Goal: Transaction & Acquisition: Purchase product/service

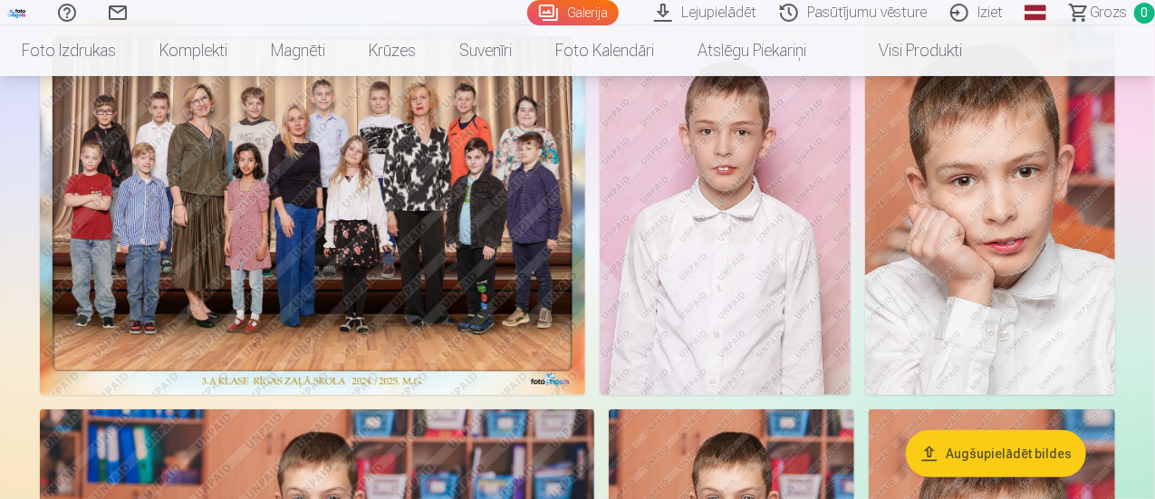
scroll to position [166, 0]
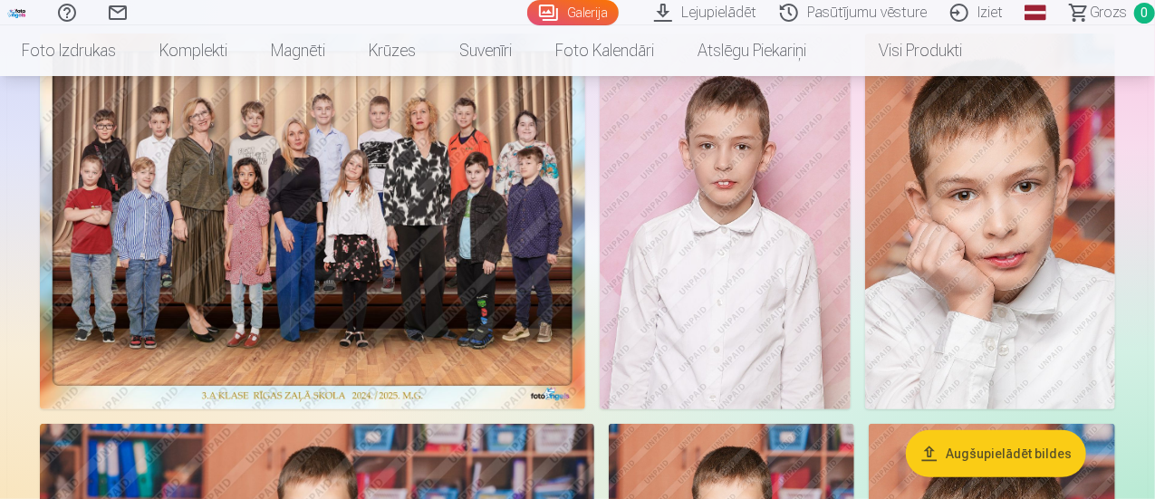
click at [382, 235] on img at bounding box center [312, 222] width 545 height 376
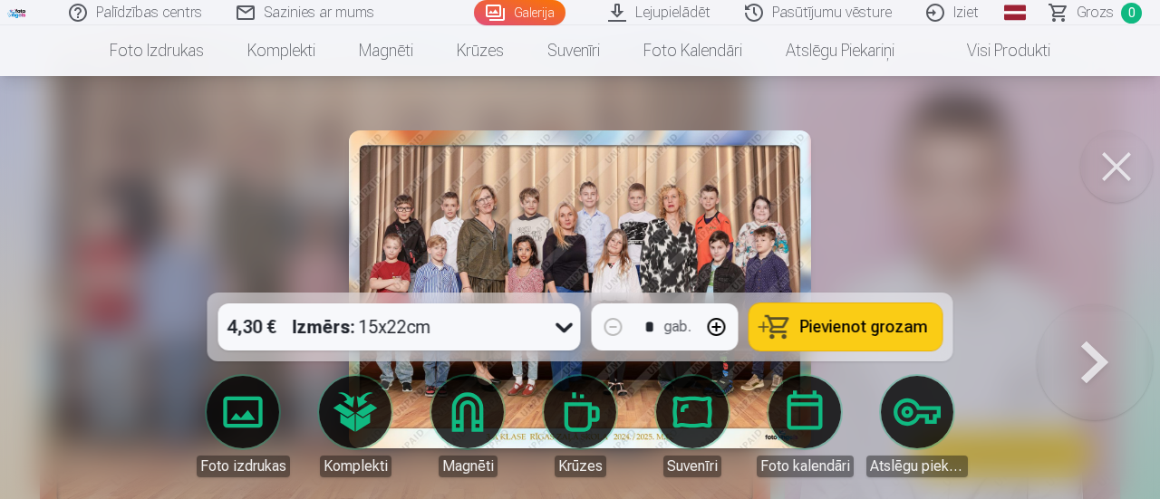
click at [866, 320] on span "Pievienot grozam" at bounding box center [864, 327] width 128 height 16
click at [1116, 164] on button at bounding box center [1116, 166] width 72 height 72
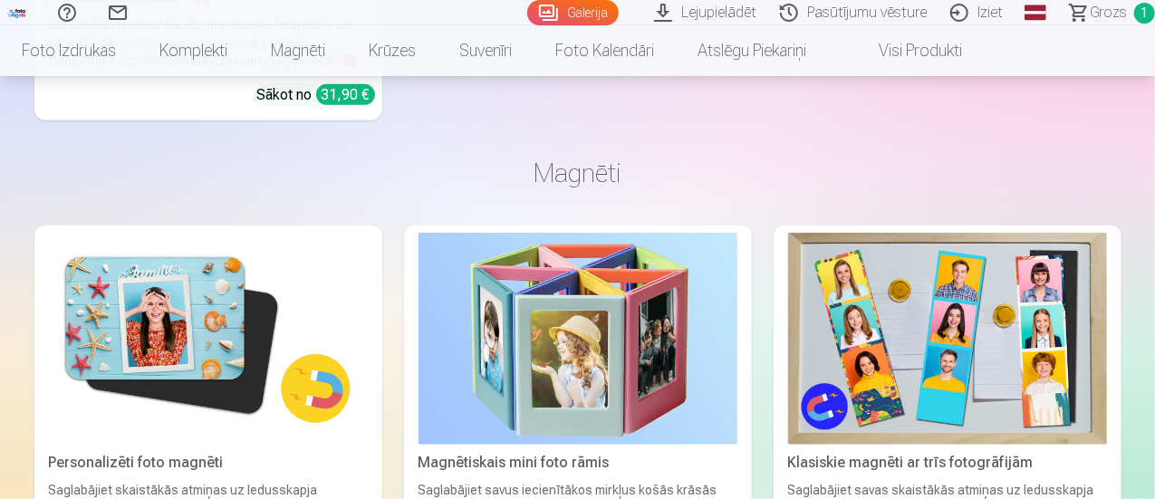
scroll to position [10957, 0]
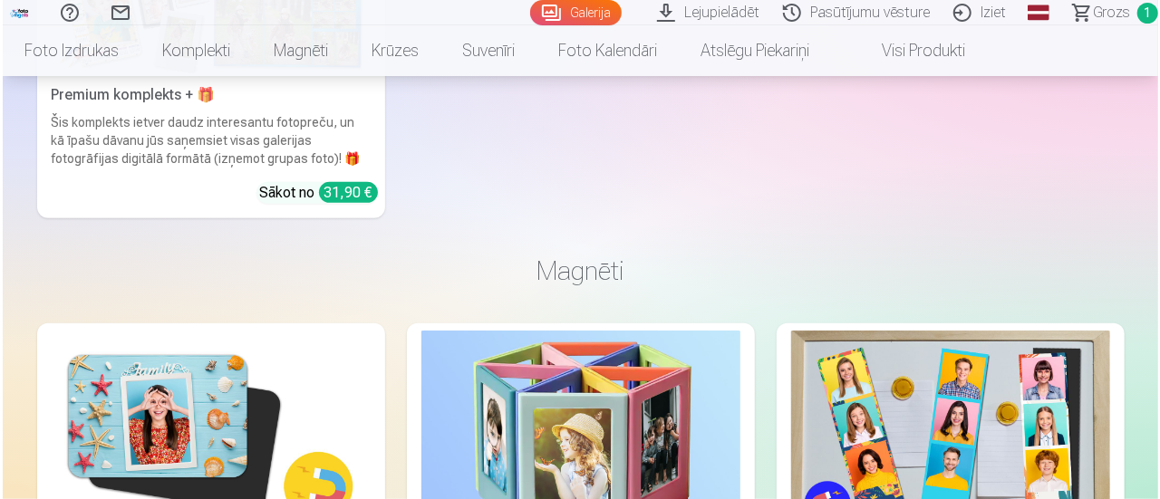
scroll to position [10997, 0]
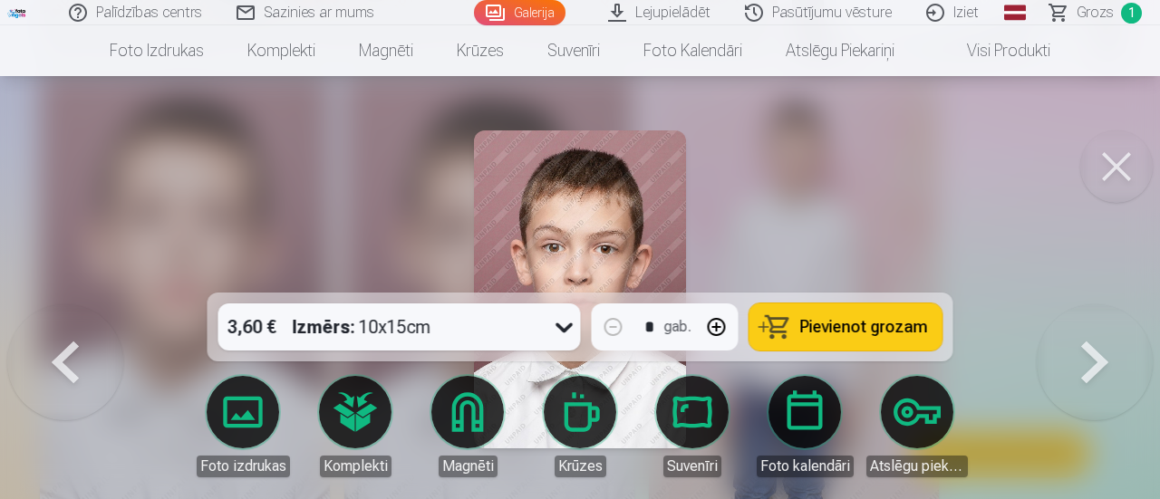
click at [831, 323] on span "Pievienot grozam" at bounding box center [864, 327] width 128 height 16
click at [1108, 161] on button at bounding box center [1116, 166] width 72 height 72
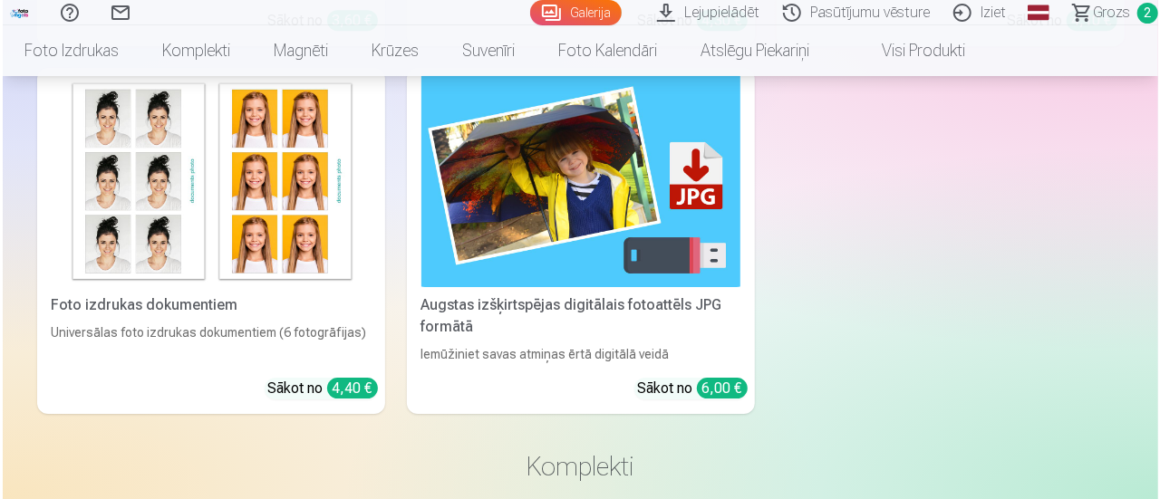
scroll to position [9893, 0]
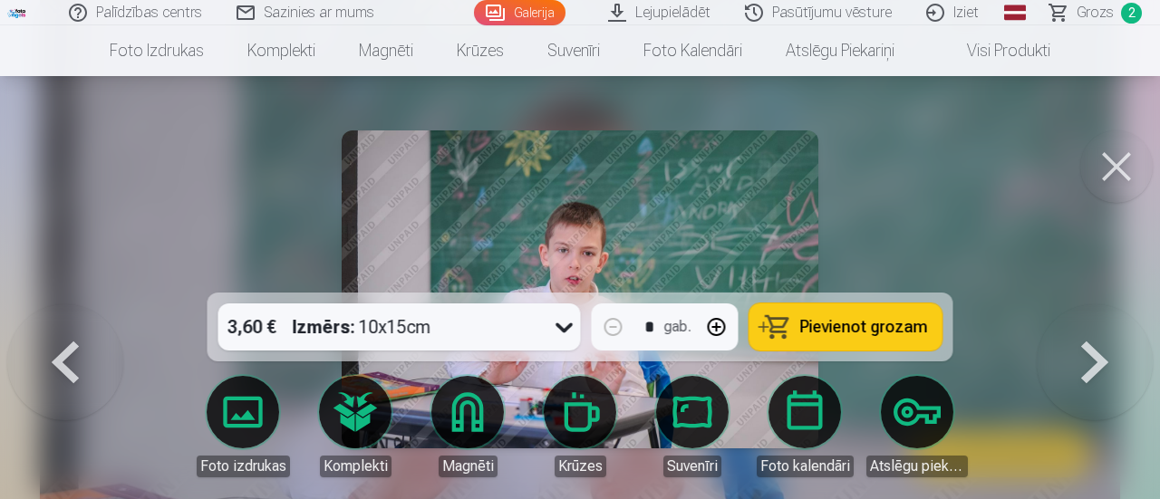
click at [875, 320] on span "Pievienot grozam" at bounding box center [864, 327] width 128 height 16
click at [902, 223] on div at bounding box center [580, 249] width 1160 height 499
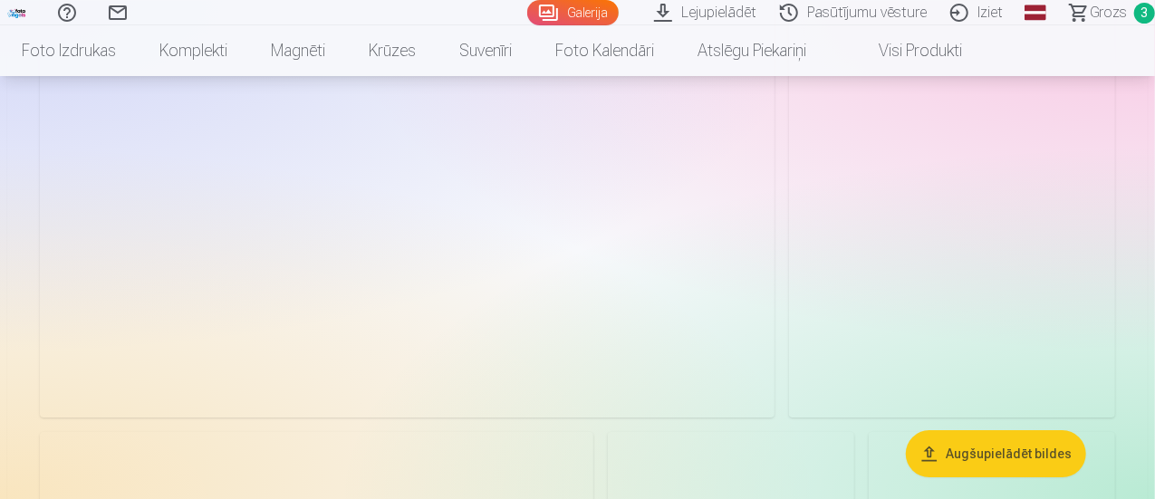
scroll to position [2718, 0]
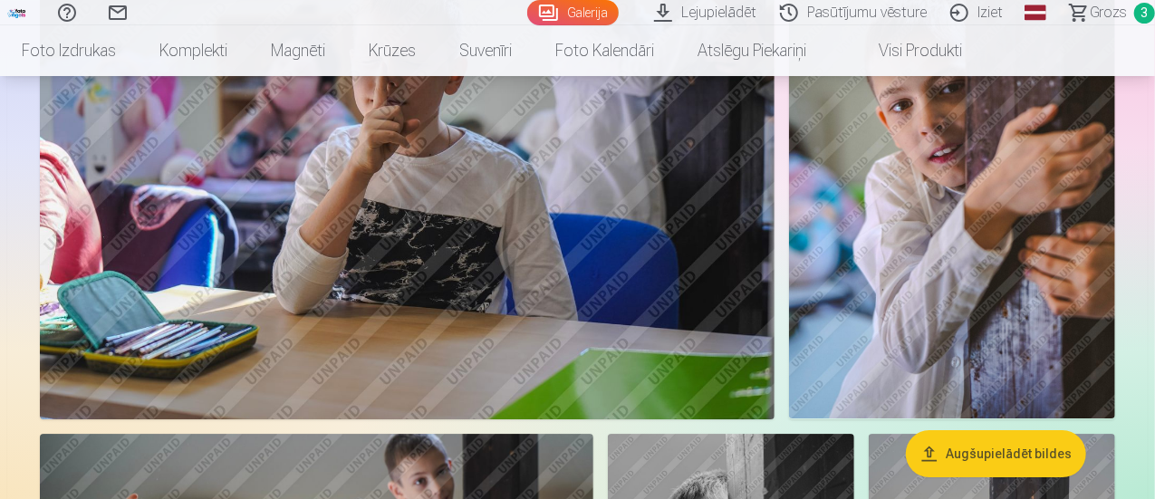
click at [1091, 14] on span "Grozs" at bounding box center [1108, 13] width 37 height 22
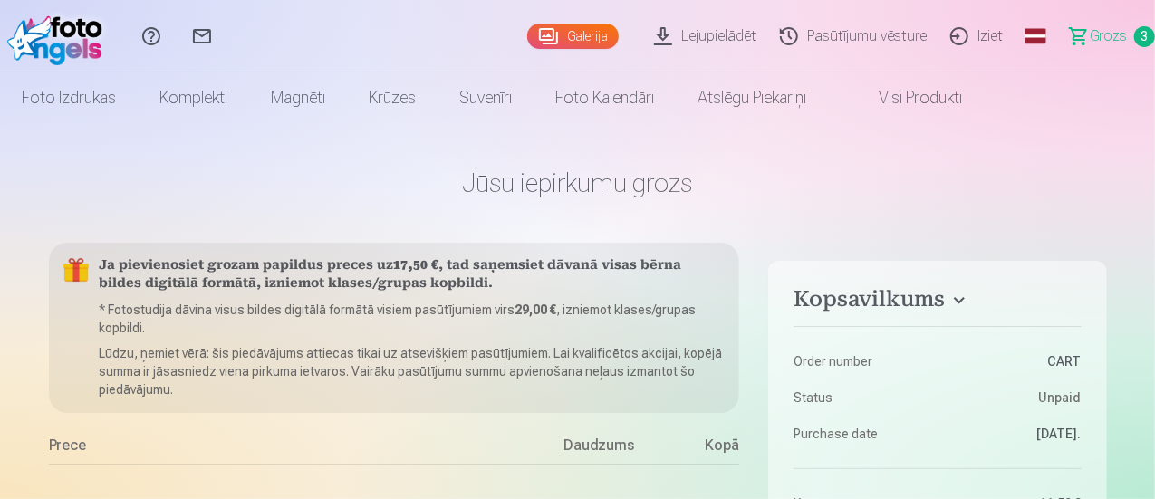
click at [527, 39] on link "Galerija" at bounding box center [572, 36] width 91 height 25
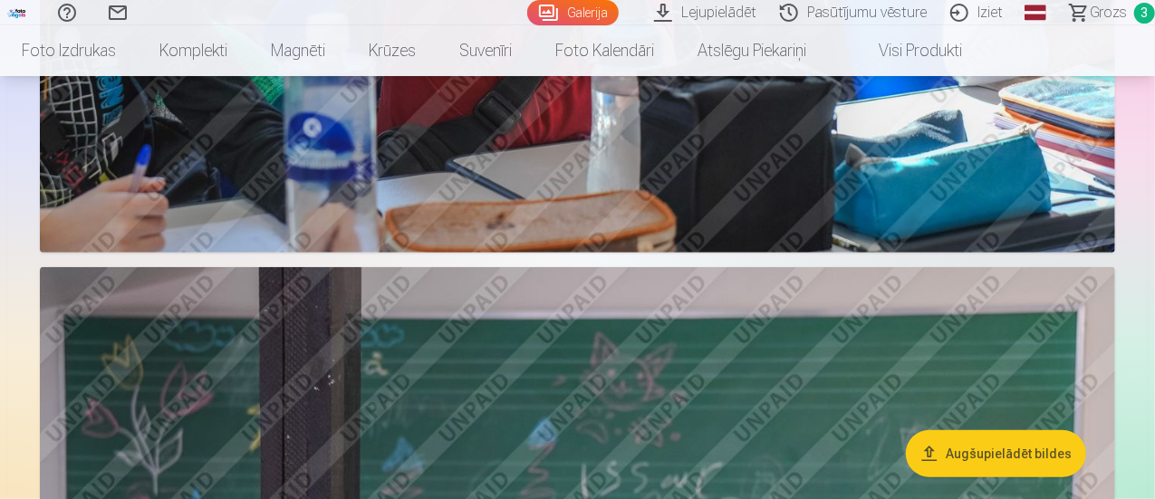
scroll to position [3999, 0]
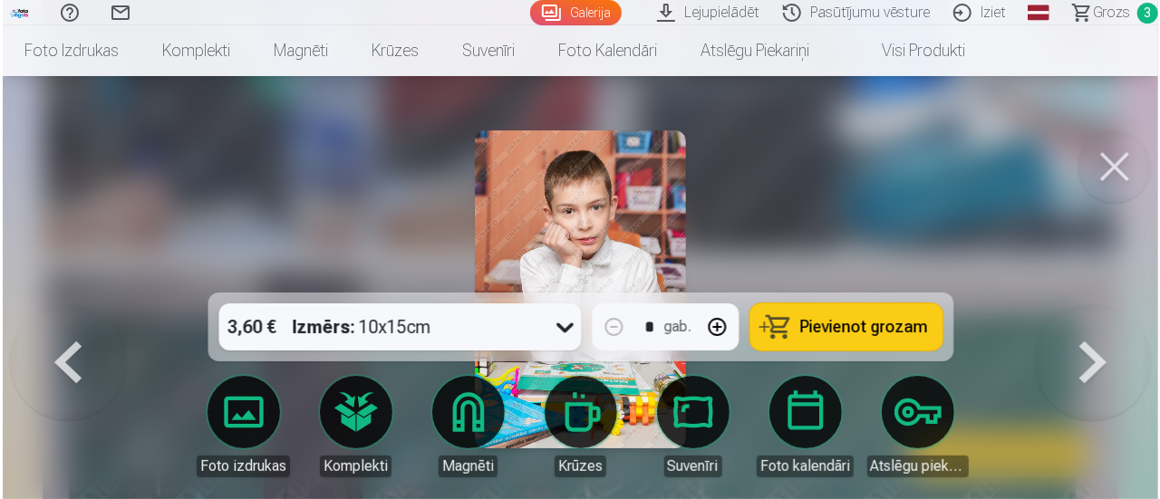
scroll to position [4011, 0]
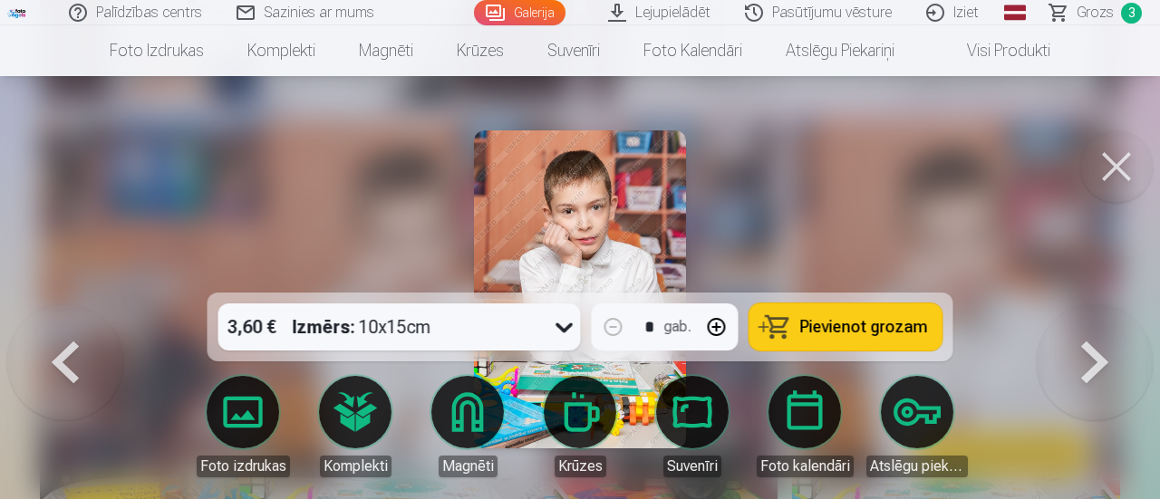
click at [857, 327] on span "Pievienot grozam" at bounding box center [864, 327] width 128 height 16
click at [1120, 168] on button at bounding box center [1116, 166] width 72 height 72
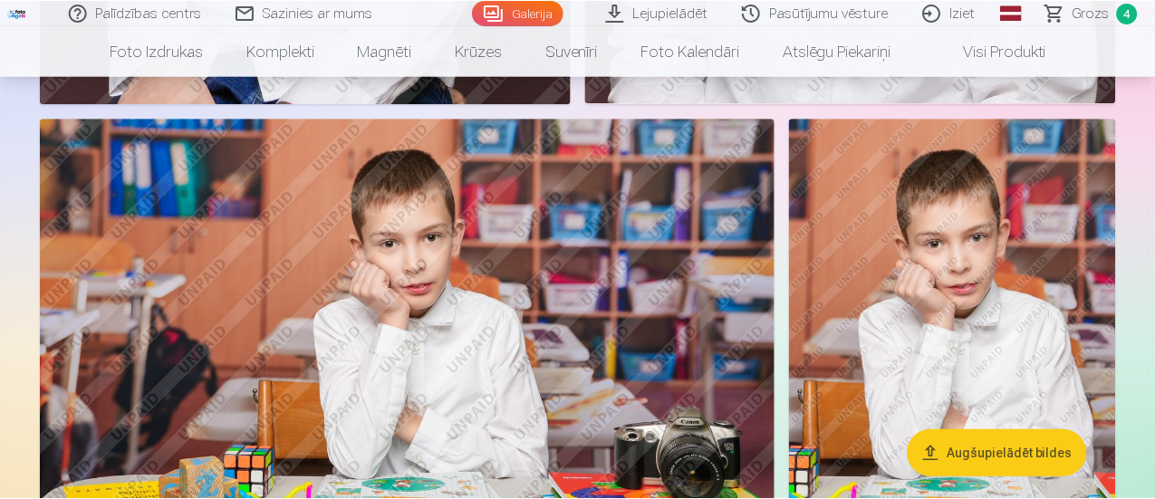
scroll to position [3999, 0]
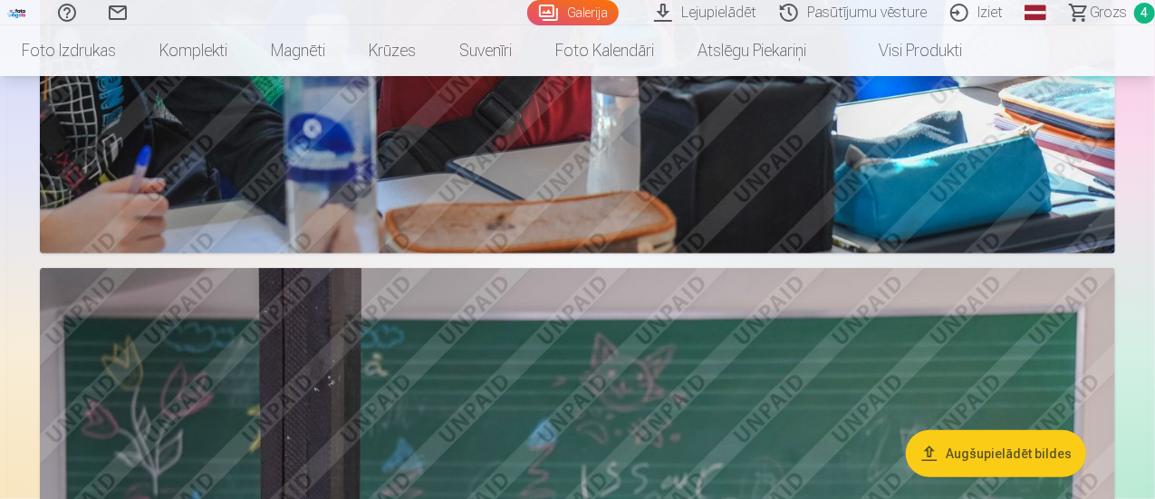
click at [1091, 6] on span "Grozs" at bounding box center [1108, 13] width 37 height 22
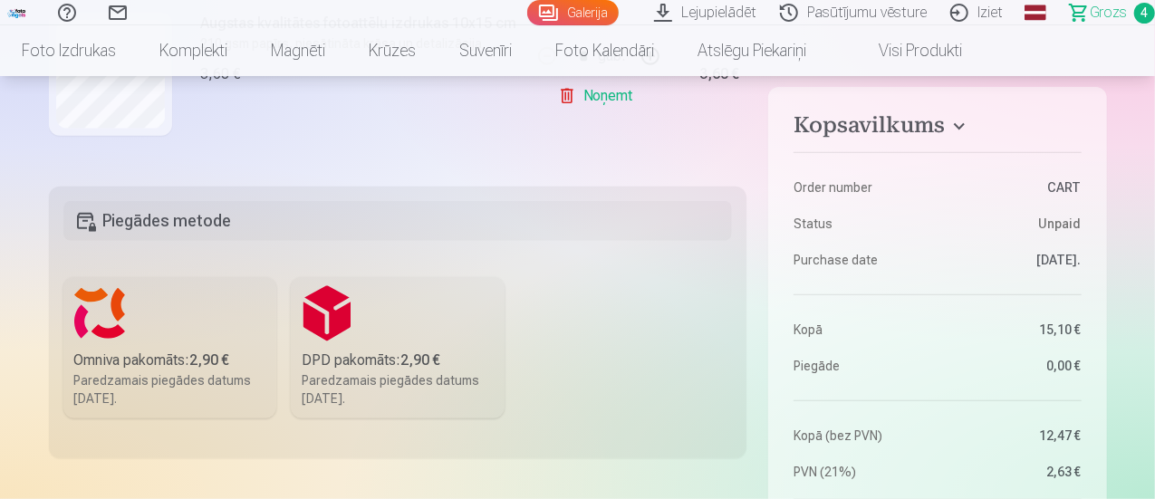
scroll to position [332, 0]
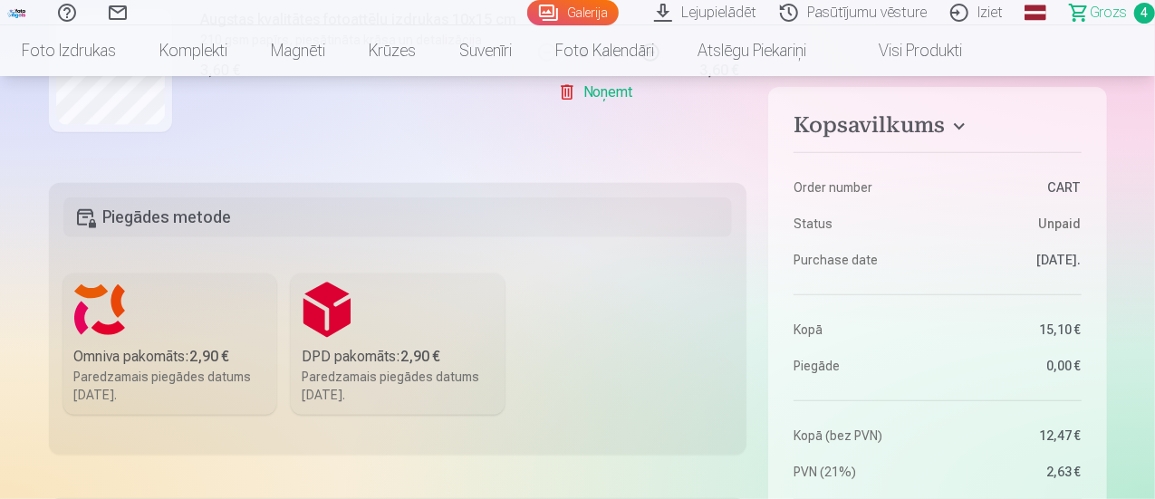
click at [160, 336] on label "Omniva pakomāts : 2,90 € Paredzamais piegādes datums [DATE]." at bounding box center [170, 344] width 214 height 141
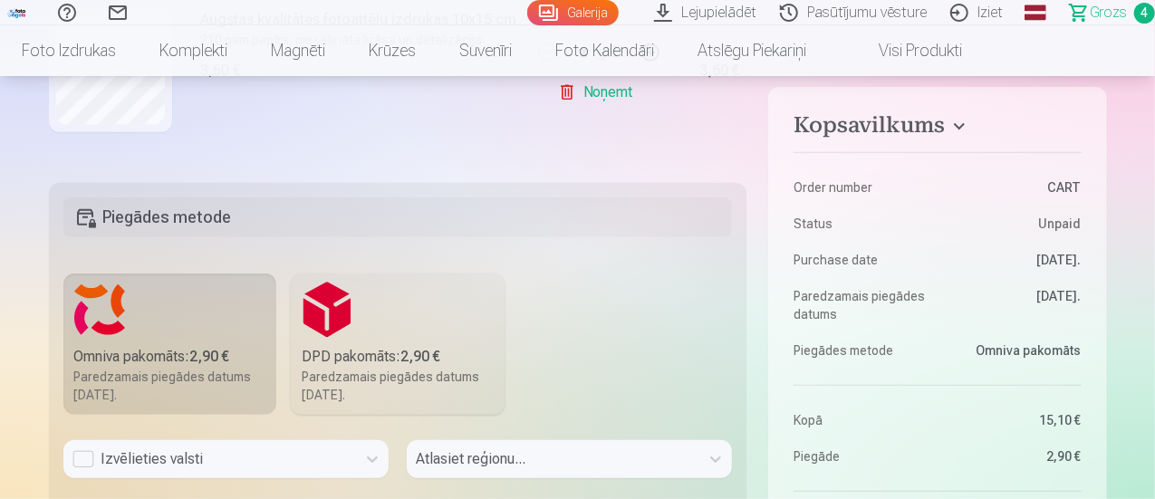
scroll to position [442, 0]
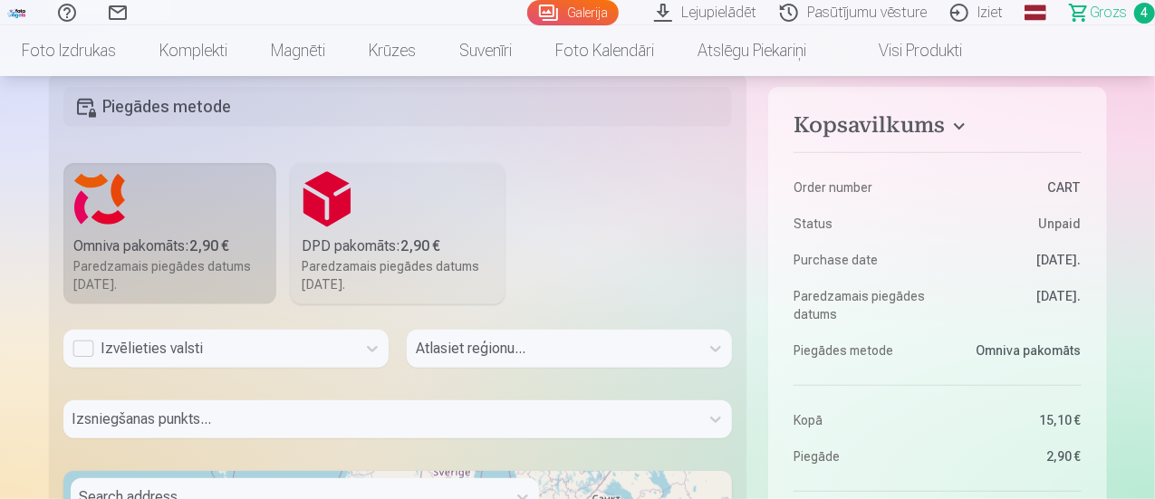
click at [84, 368] on div "Izvēlieties valsti" at bounding box center [225, 349] width 325 height 38
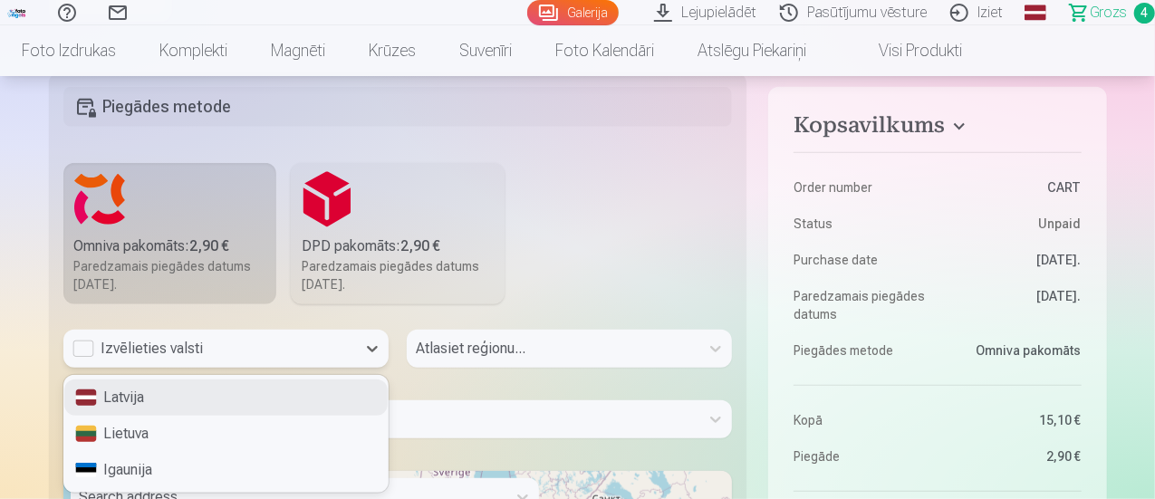
click at [125, 398] on div "Latvija" at bounding box center [225, 398] width 323 height 36
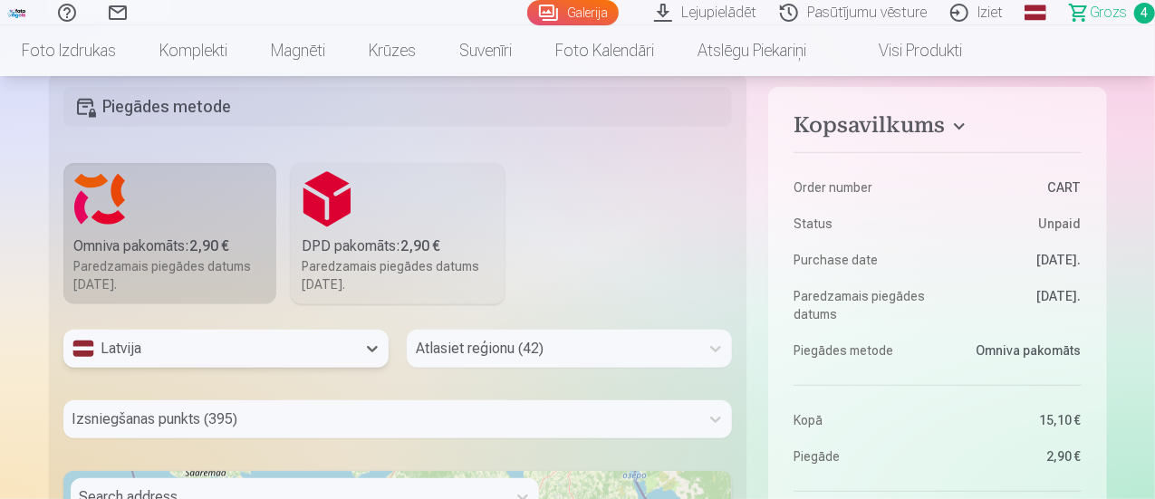
scroll to position [598, 0]
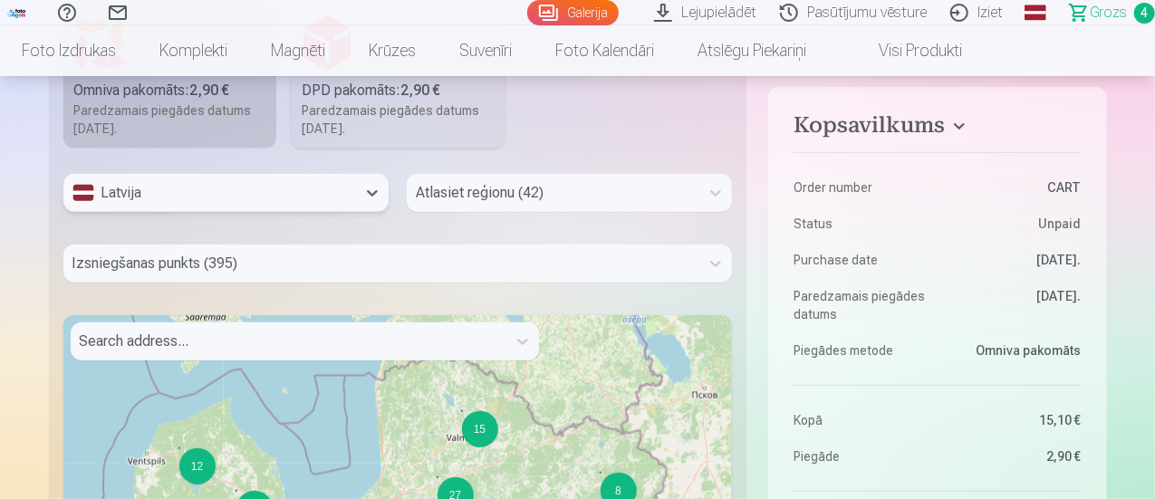
click at [464, 212] on div "Atlasiet reģionu (42)" at bounding box center [569, 193] width 325 height 38
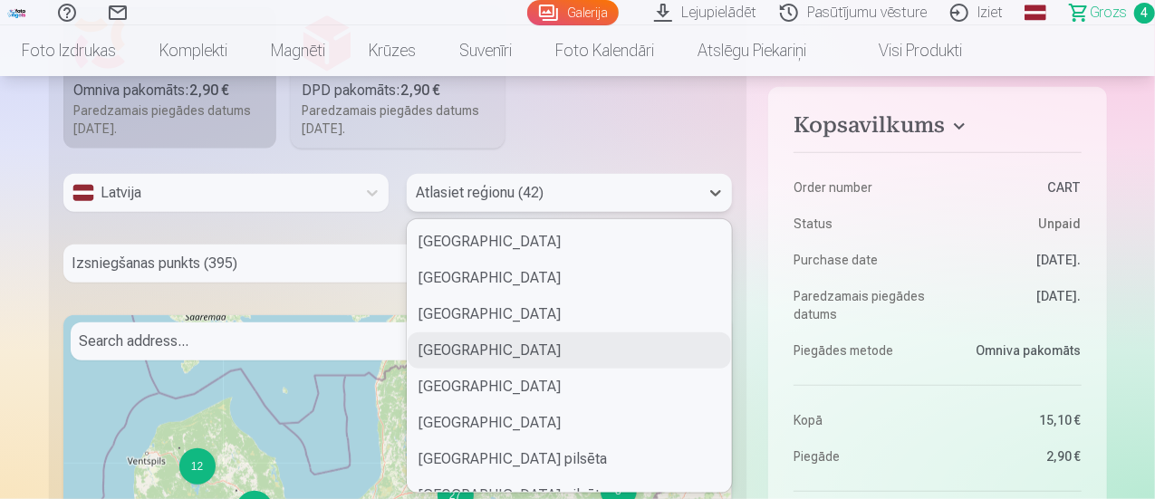
type input "*"
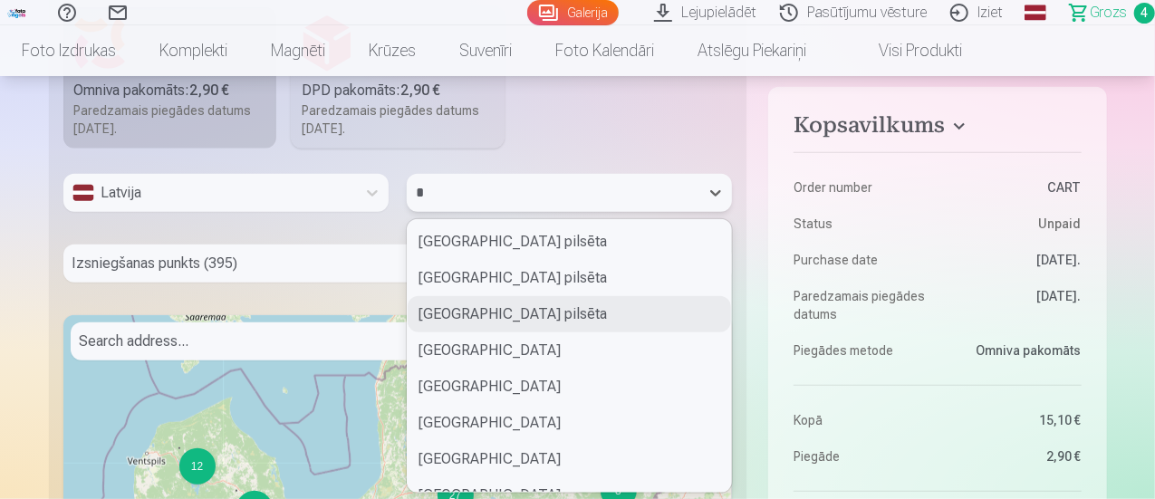
click at [486, 315] on div "[GEOGRAPHIC_DATA] pilsēta" at bounding box center [569, 314] width 323 height 36
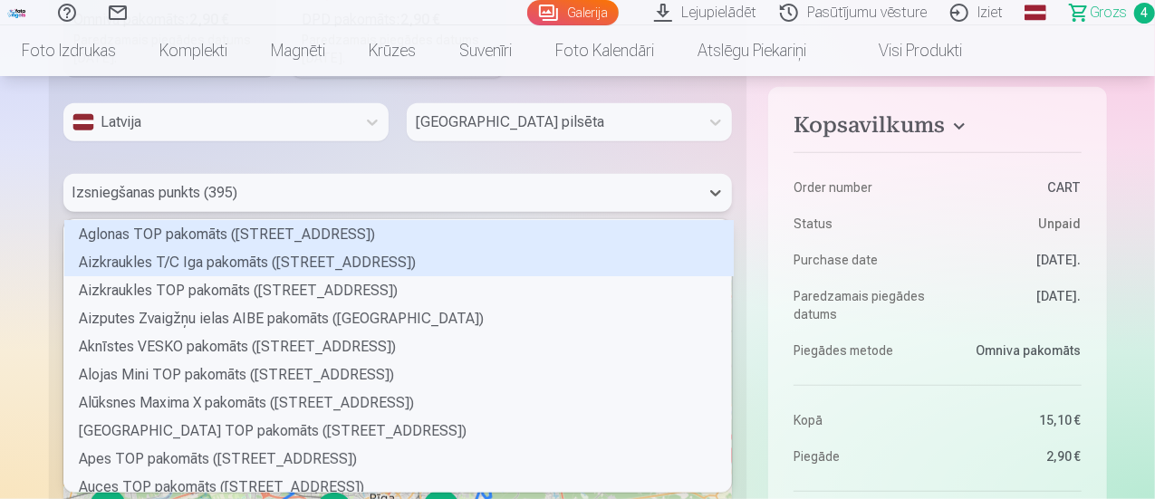
scroll to position [267, 663]
click at [245, 212] on div "395 results available. Use Up and Down to choose options, press Enter to select…" at bounding box center [397, 193] width 669 height 38
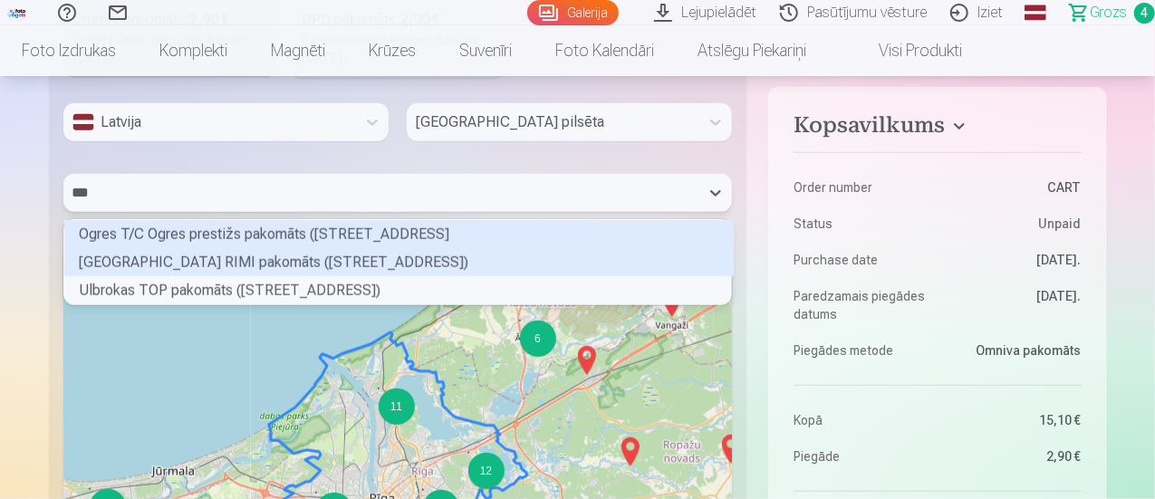
scroll to position [5, 5]
type input "****"
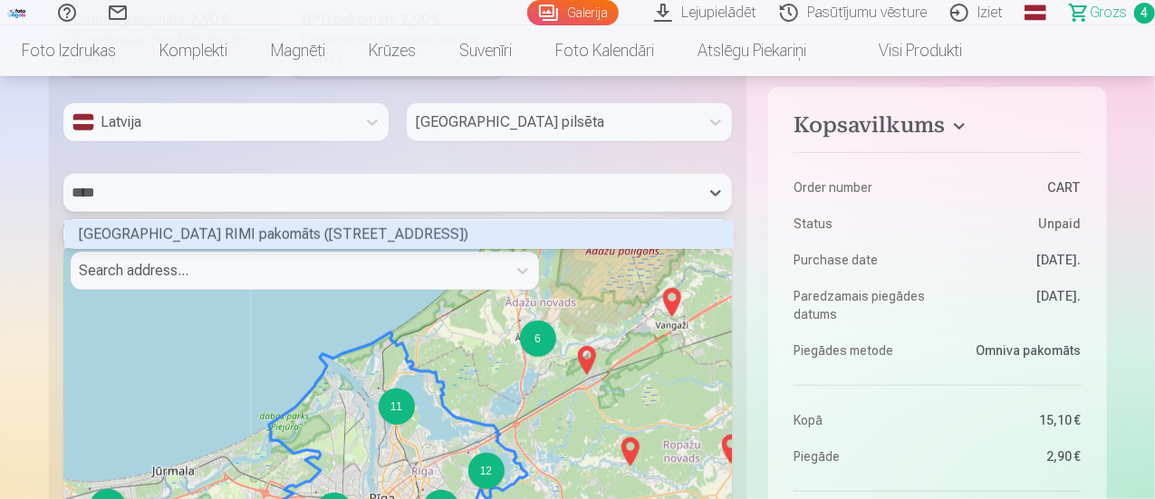
click at [255, 228] on div "[GEOGRAPHIC_DATA] RIMI pakomāts ([STREET_ADDRESS])" at bounding box center [398, 234] width 669 height 28
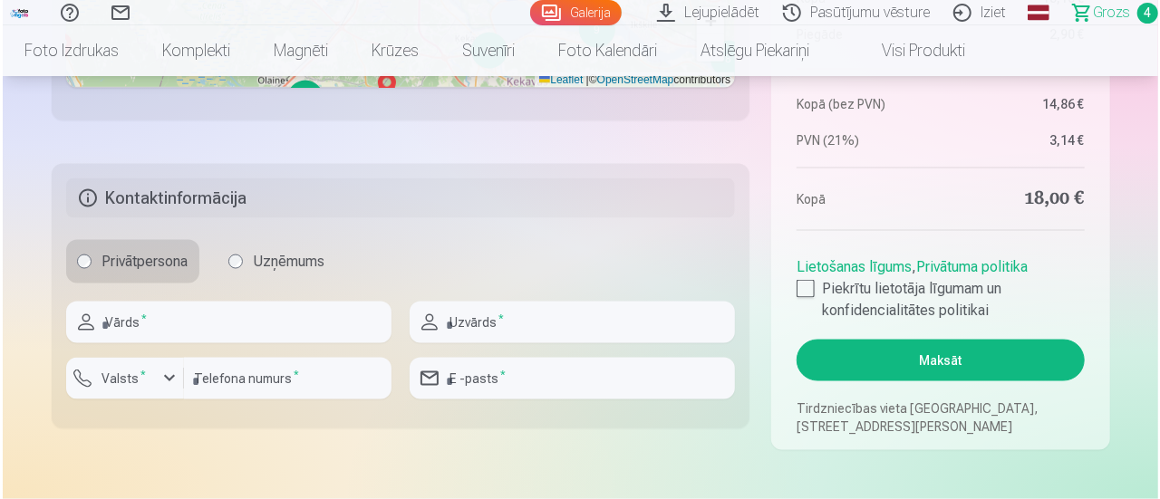
scroll to position [1279, 0]
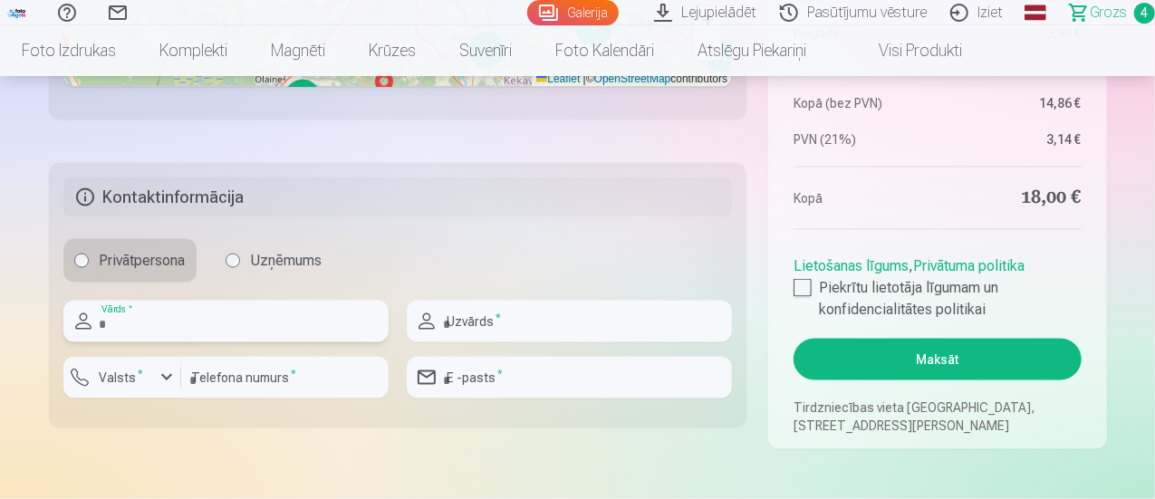
click at [201, 317] on input "text" at bounding box center [225, 322] width 325 height 42
type input "******"
click at [573, 331] on input "text" at bounding box center [569, 322] width 325 height 42
type input "*******"
click at [129, 392] on button "Valsts *" at bounding box center [122, 378] width 118 height 42
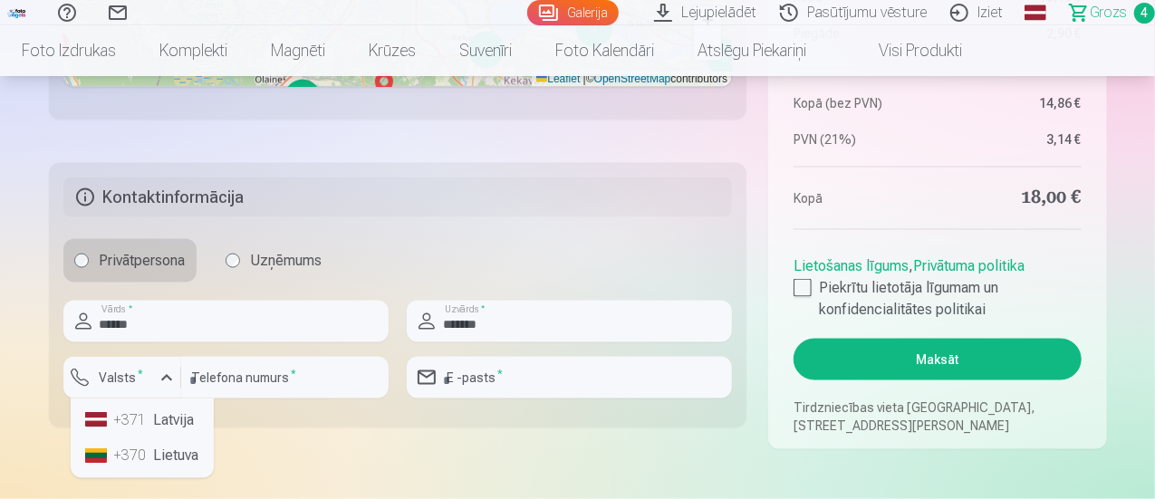
click at [140, 421] on div "+371" at bounding box center [132, 420] width 36 height 22
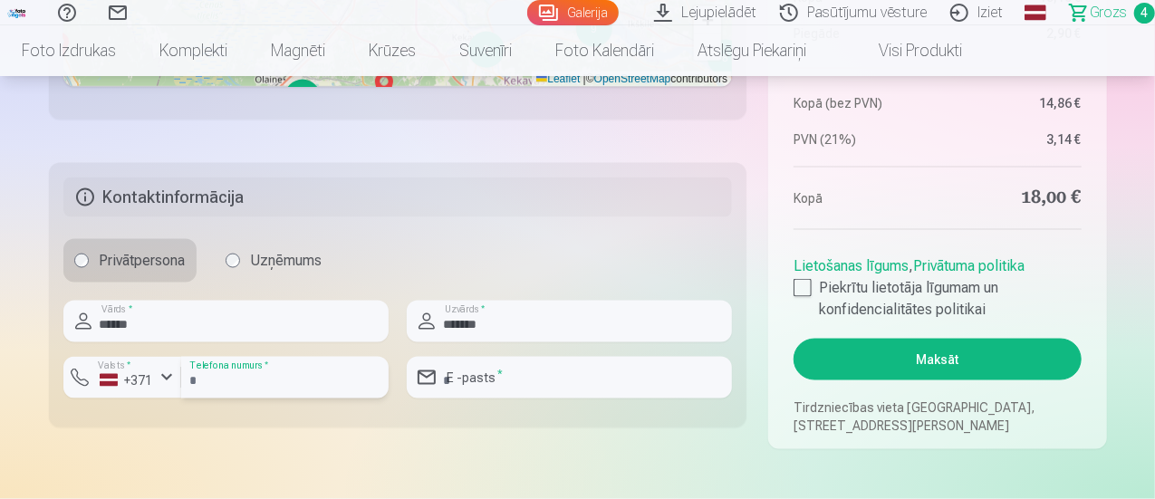
click at [230, 380] on input "number" at bounding box center [284, 378] width 207 height 42
type input "********"
click at [498, 379] on input "email" at bounding box center [569, 378] width 325 height 42
type input "**********"
click at [802, 288] on div at bounding box center [803, 288] width 18 height 18
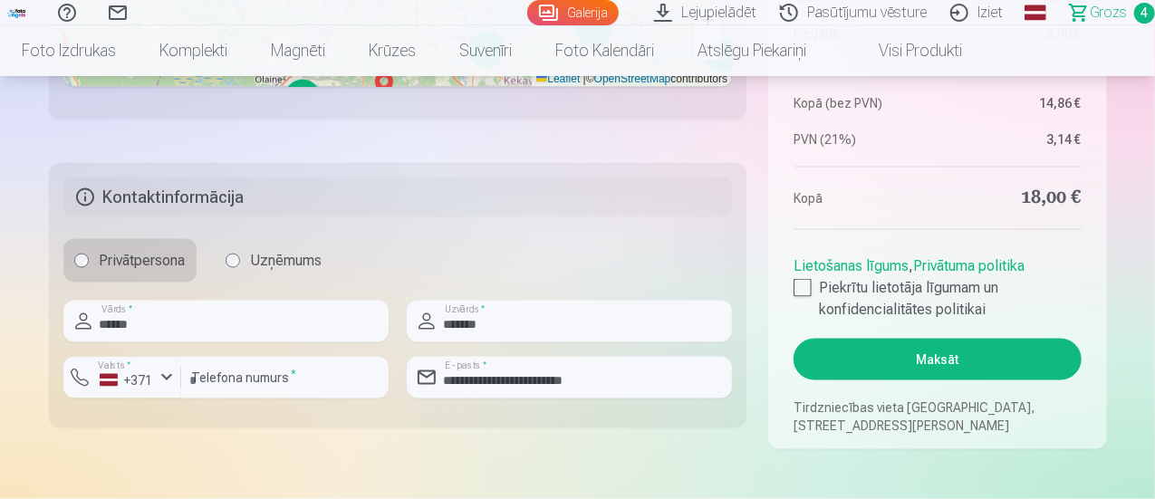
click at [924, 367] on button "Maksāt" at bounding box center [937, 360] width 287 height 42
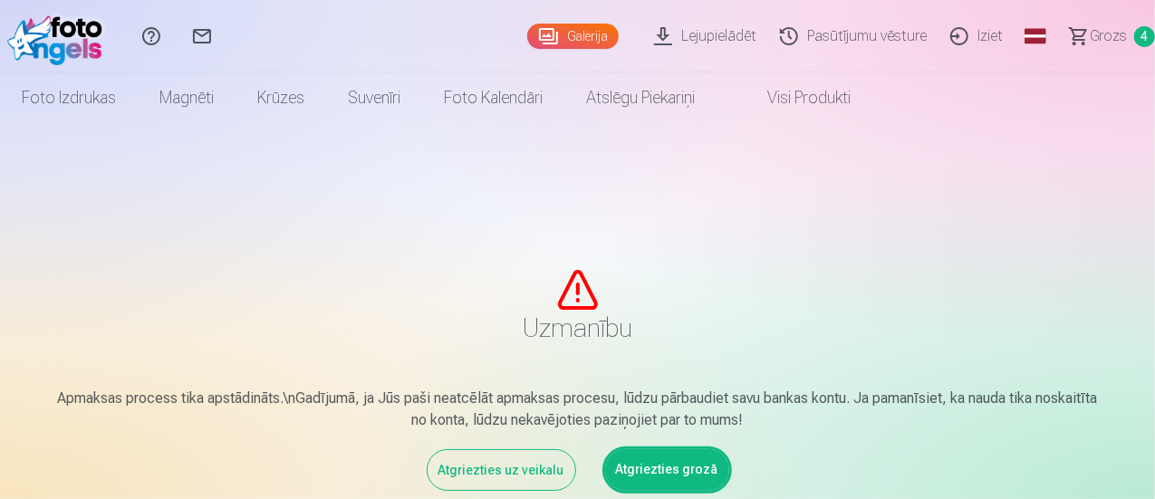
click at [677, 467] on link "Atgriezties grozā" at bounding box center [667, 470] width 124 height 42
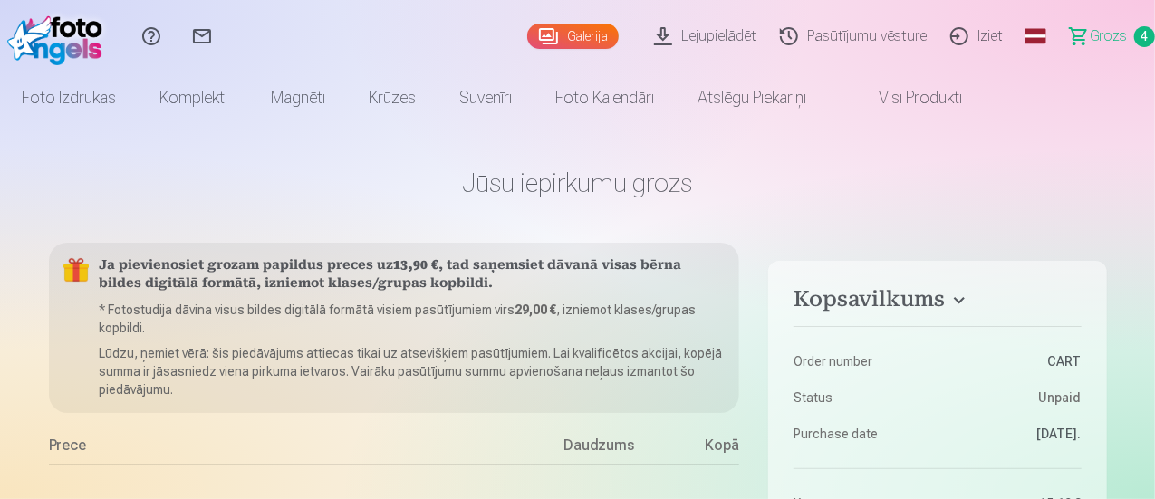
click at [1092, 32] on span "Grozs" at bounding box center [1108, 36] width 37 height 22
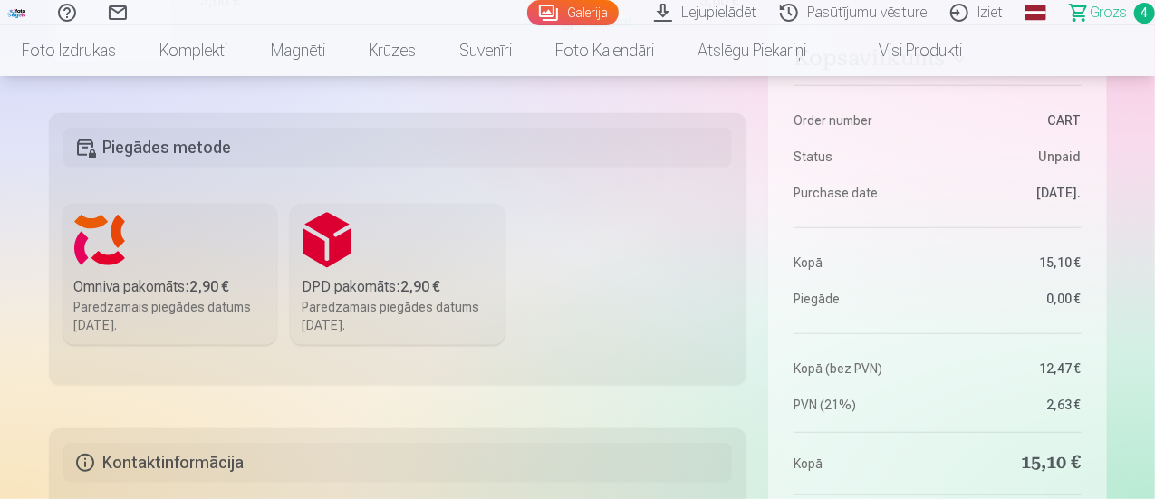
scroll to position [402, 0]
click at [180, 267] on label "Omniva pakomāts : 2,90 € Paredzamais piegādes datums [DATE]." at bounding box center [170, 273] width 214 height 141
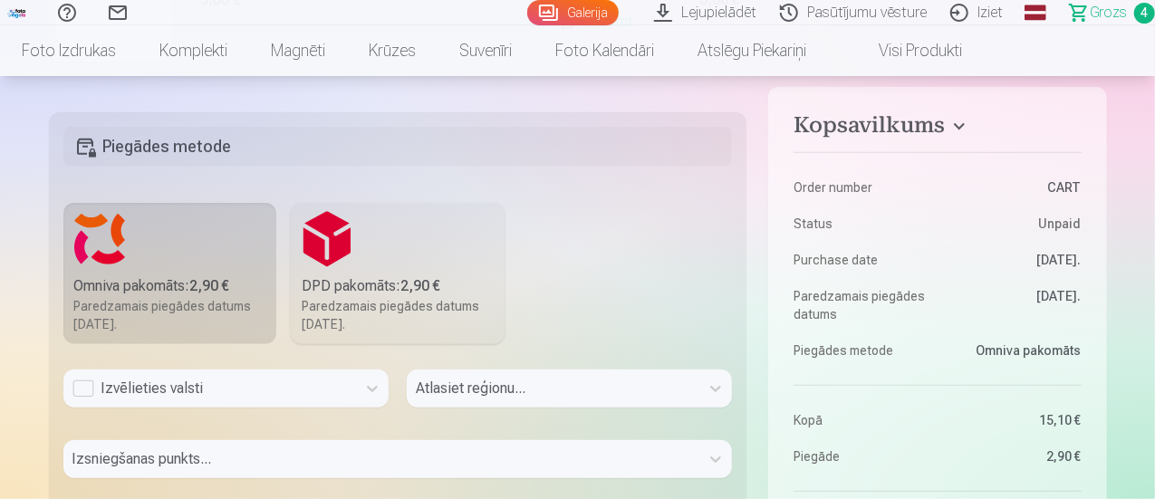
scroll to position [442, 0]
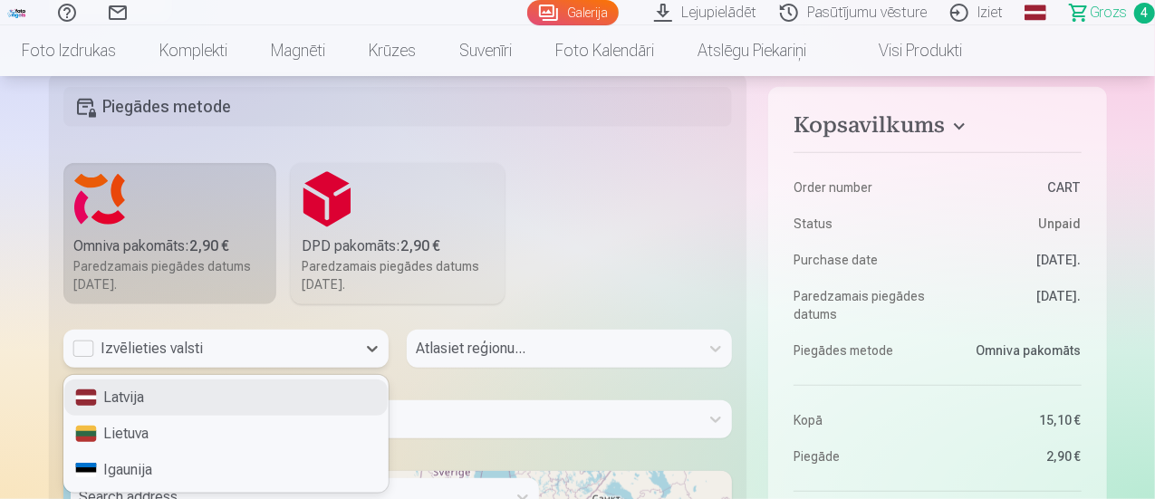
click at [82, 368] on div "3 results available. Use Up and Down to choose options, press Enter to select t…" at bounding box center [225, 349] width 325 height 38
click at [116, 397] on div "Latvija" at bounding box center [225, 398] width 323 height 36
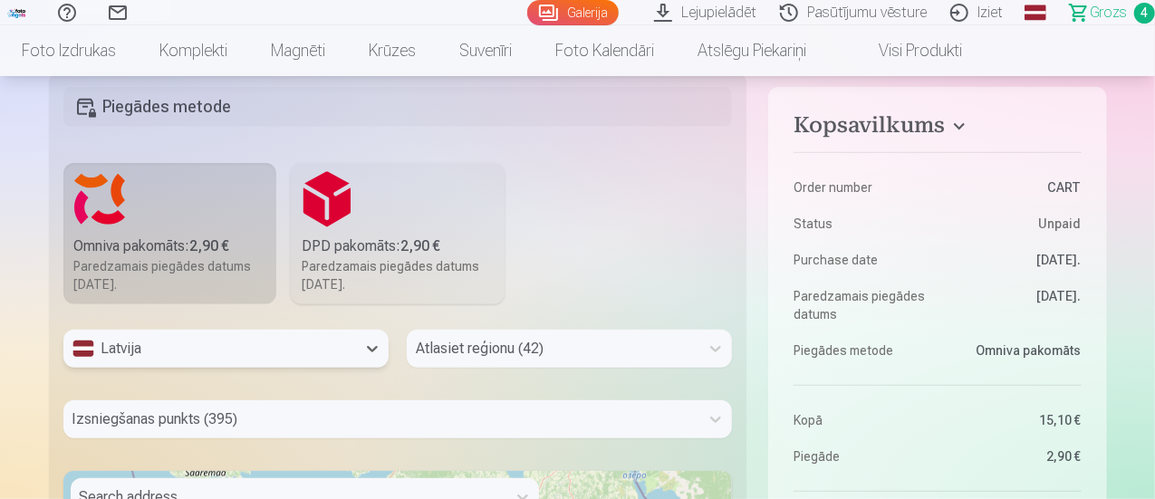
scroll to position [598, 0]
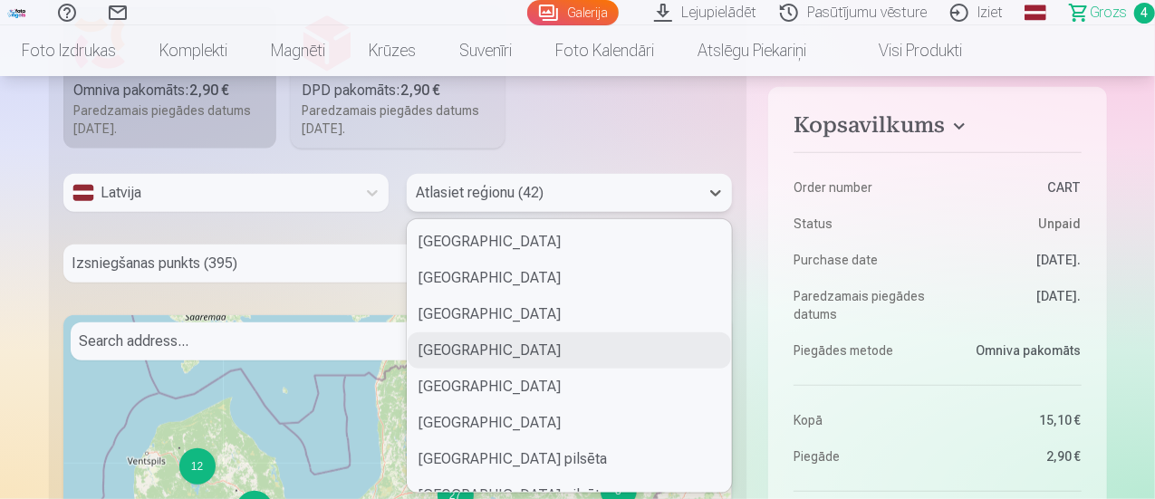
click at [470, 212] on div "42 results available. Use Up and Down to choose options, press Enter to select …" at bounding box center [569, 193] width 325 height 38
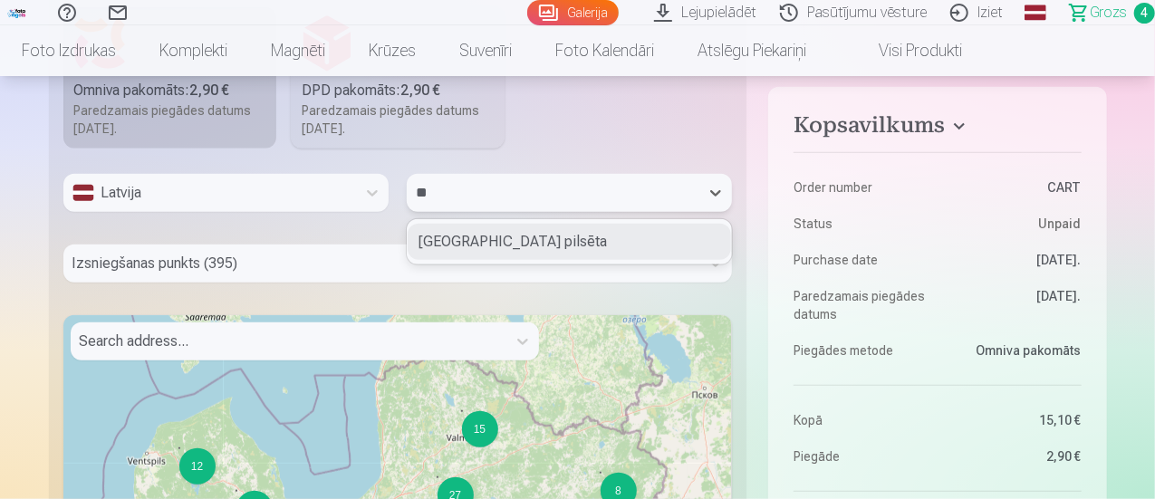
type input "***"
click at [473, 235] on div "[GEOGRAPHIC_DATA] pilsēta" at bounding box center [569, 242] width 323 height 36
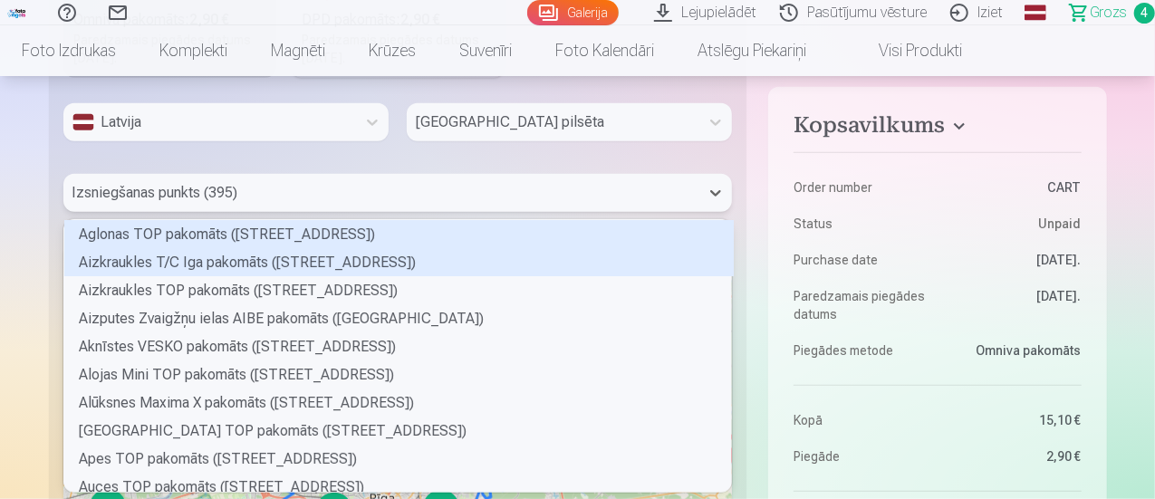
scroll to position [267, 663]
click at [308, 212] on div "395 results available. Use Up and Down to choose options, press Enter to select…" at bounding box center [397, 193] width 669 height 38
type input "*"
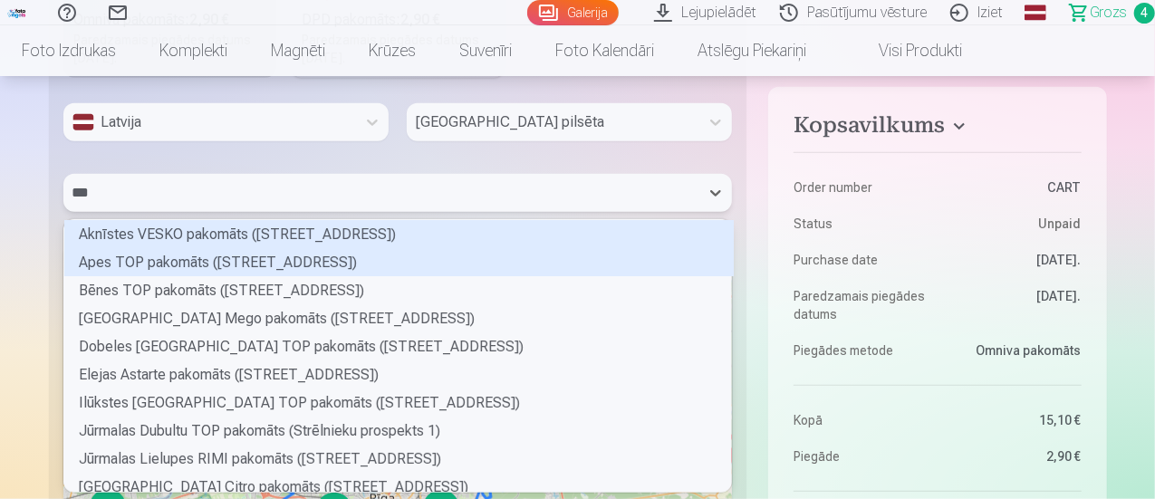
scroll to position [5, 5]
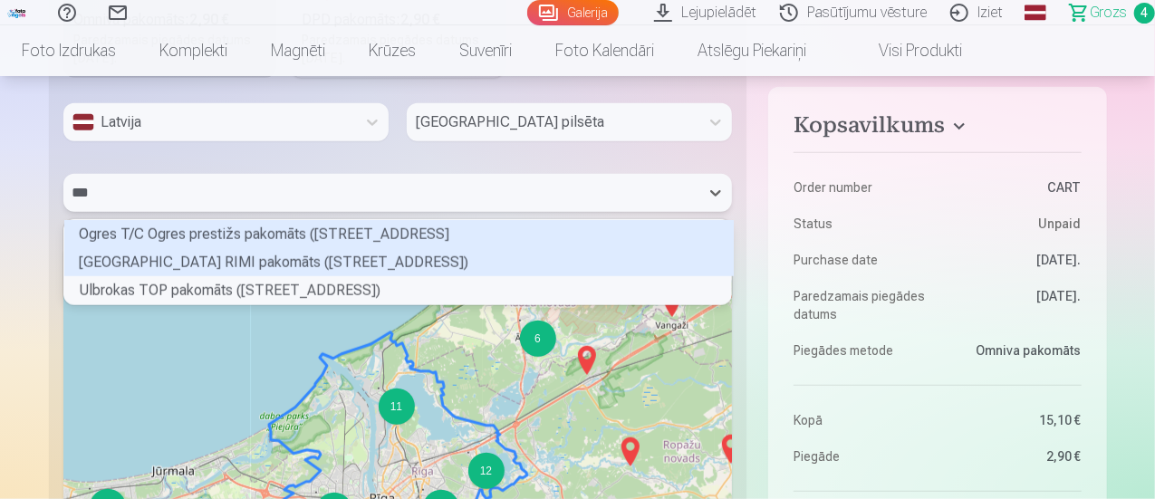
type input "****"
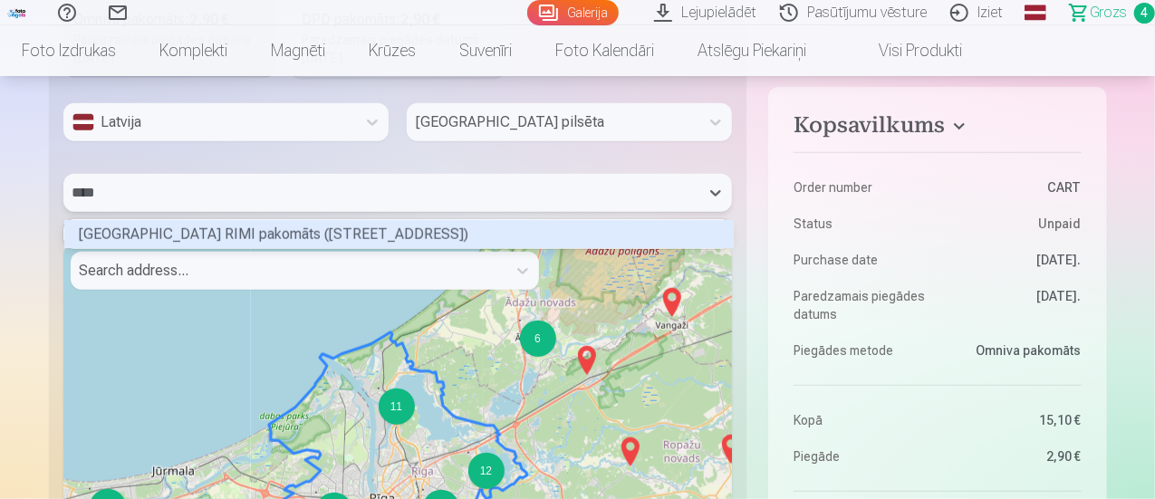
click at [249, 231] on div "[GEOGRAPHIC_DATA] RIMI pakomāts ([STREET_ADDRESS])" at bounding box center [398, 234] width 669 height 28
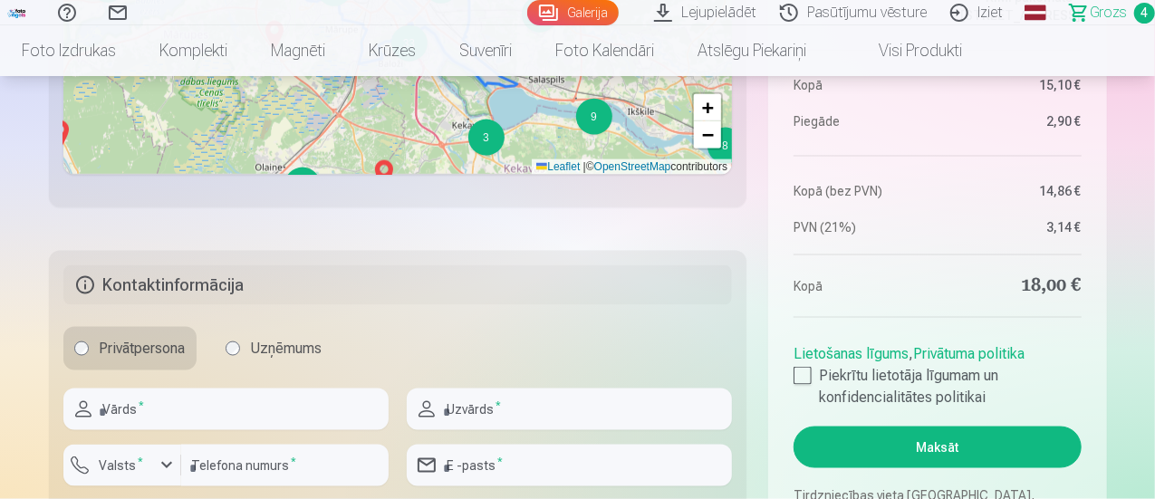
scroll to position [1192, 0]
click at [165, 419] on input "text" at bounding box center [225, 409] width 325 height 42
type input "******"
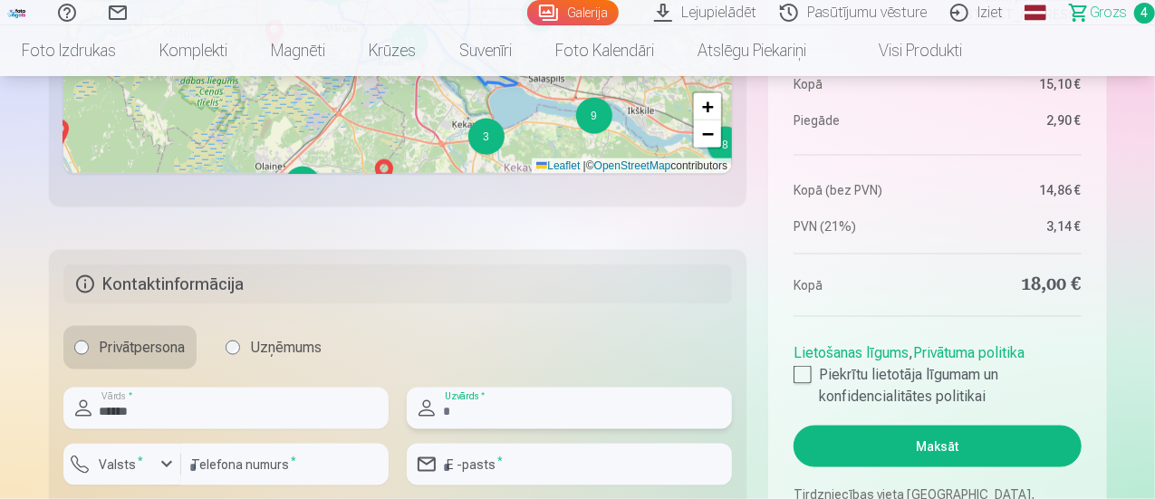
click at [549, 420] on input "text" at bounding box center [569, 409] width 325 height 42
type input "*******"
click at [152, 458] on div "button" at bounding box center [127, 467] width 54 height 18
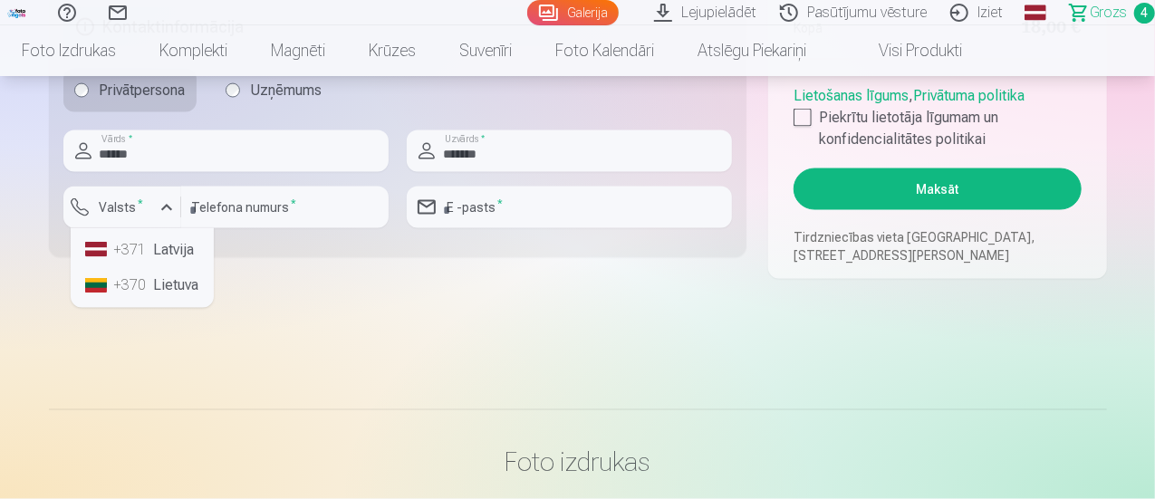
scroll to position [1453, 0]
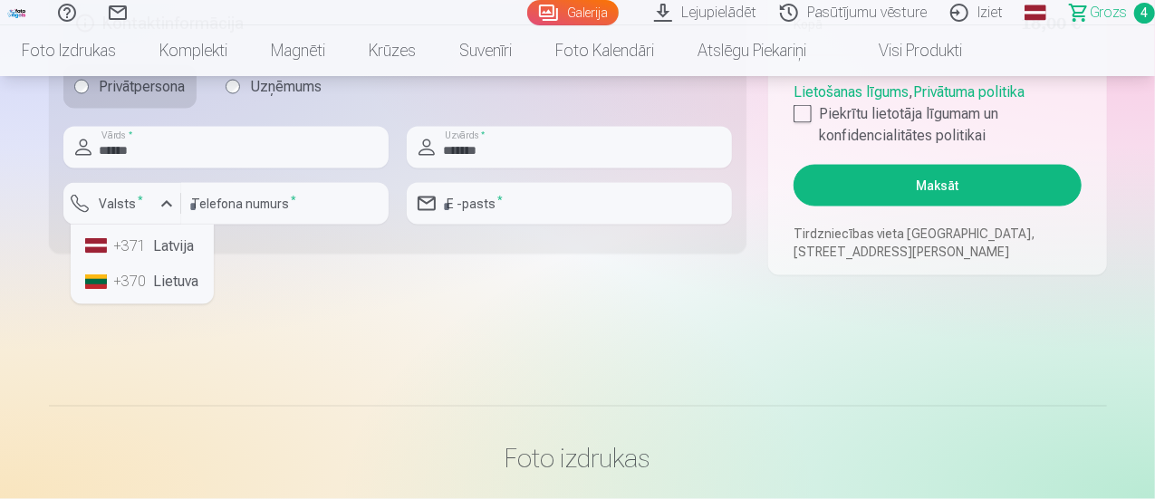
click at [149, 246] on div "+371" at bounding box center [132, 247] width 36 height 22
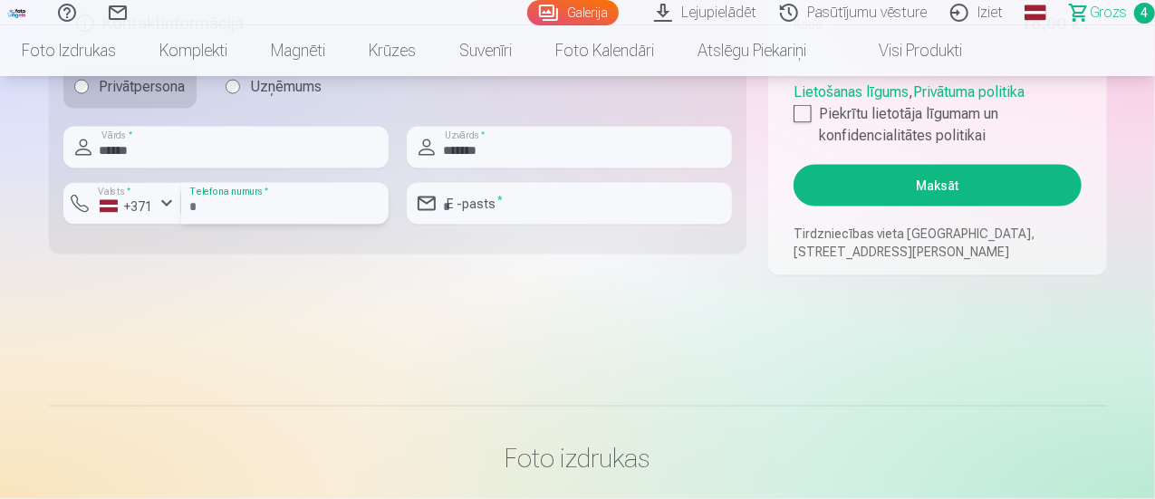
click at [269, 194] on input "number" at bounding box center [284, 204] width 207 height 42
type input "********"
click at [508, 197] on input "email" at bounding box center [569, 204] width 325 height 42
type input "**********"
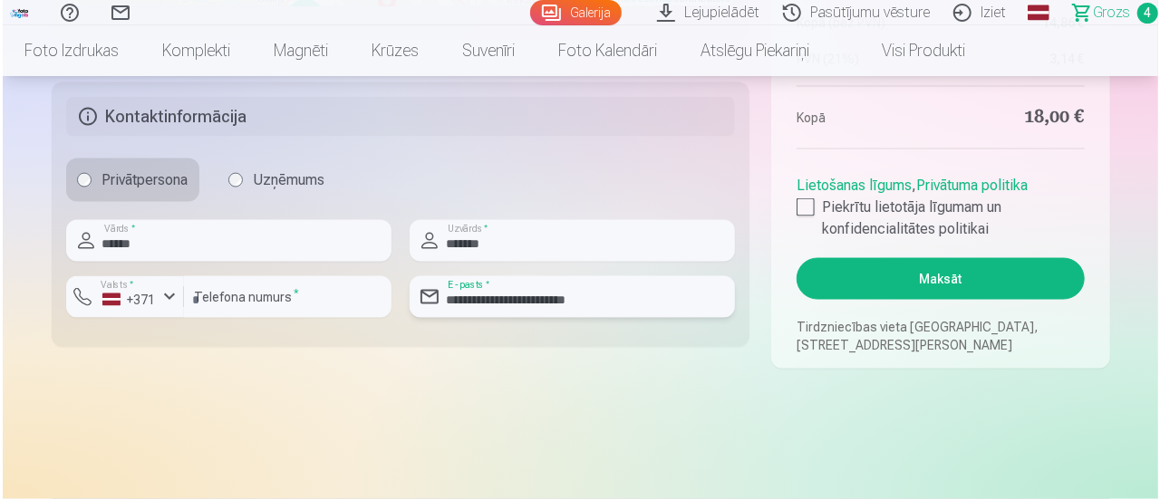
scroll to position [1350, 0]
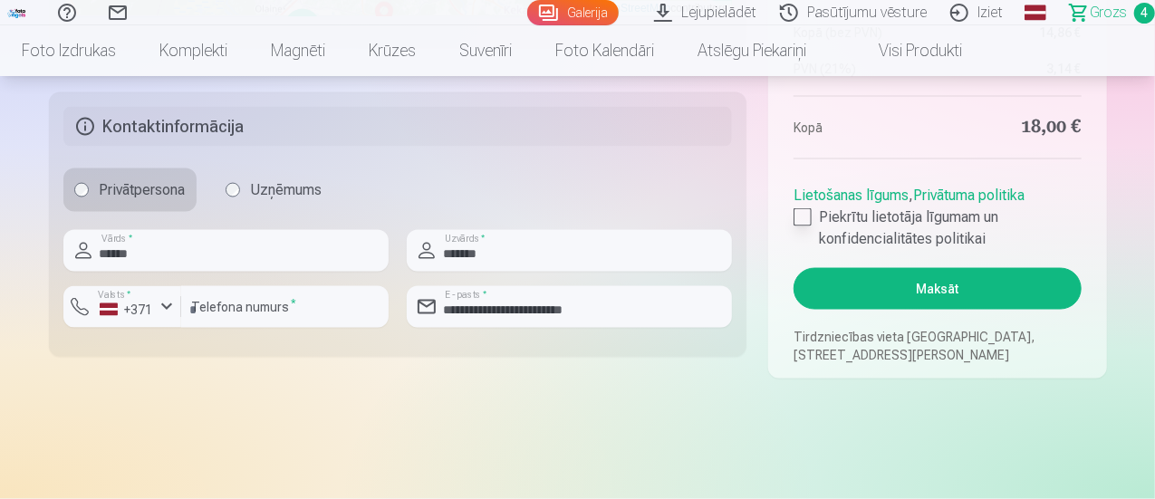
click at [806, 212] on div at bounding box center [803, 217] width 18 height 18
click at [926, 290] on button "Maksāt" at bounding box center [937, 289] width 287 height 42
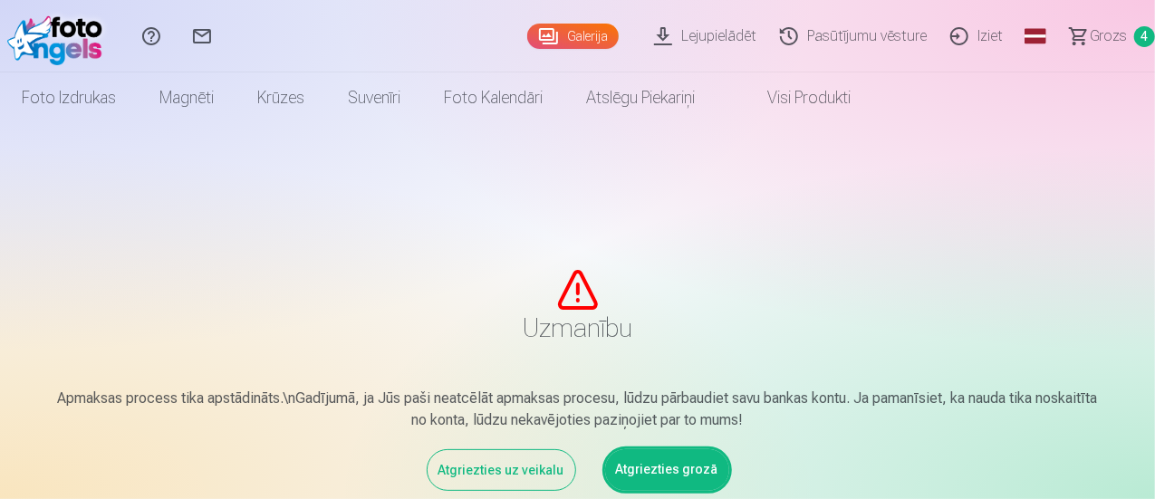
click at [1096, 36] on span "Grozs" at bounding box center [1108, 36] width 37 height 22
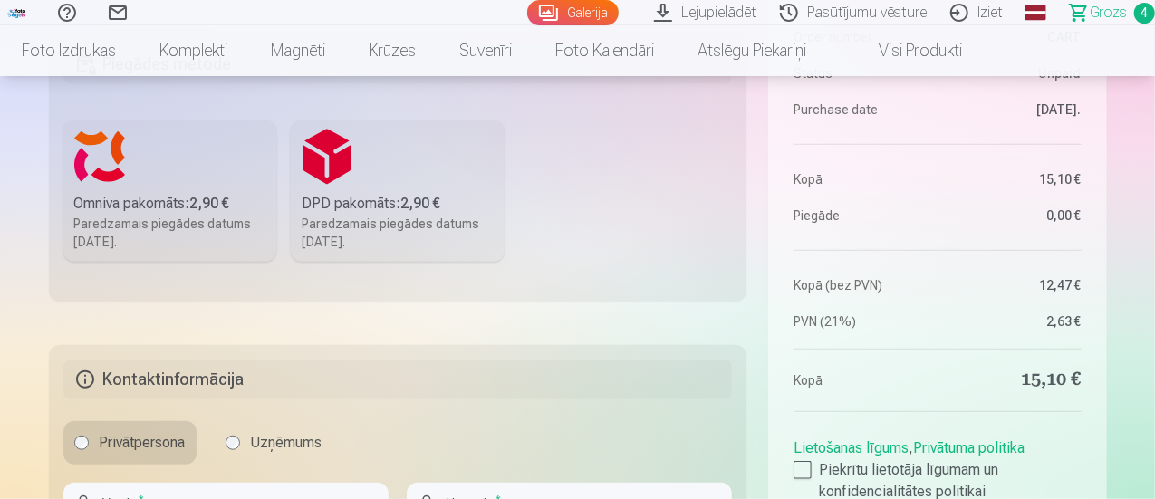
scroll to position [496, 0]
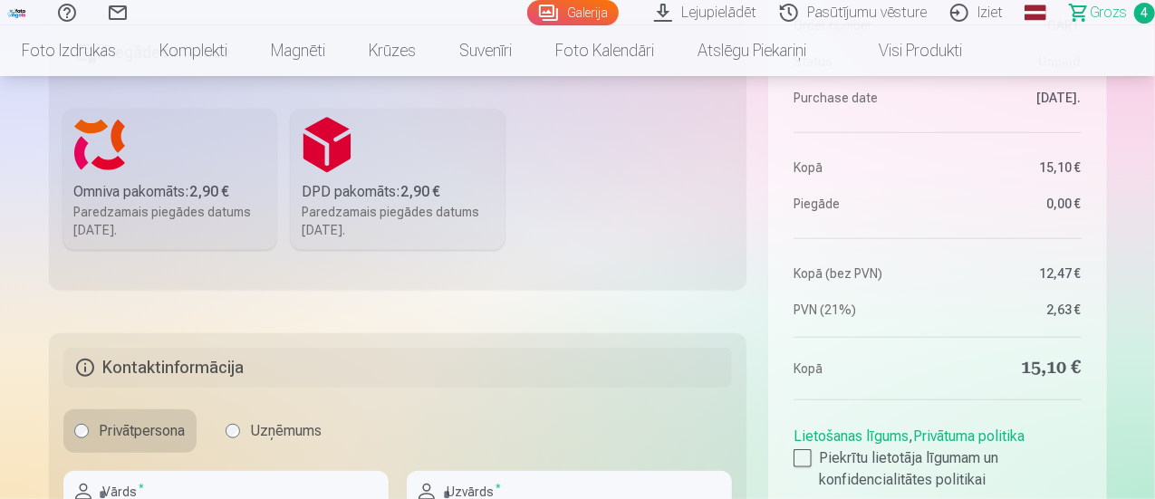
click at [163, 214] on div "Paredzamais piegādes datums [DATE]." at bounding box center [170, 221] width 192 height 36
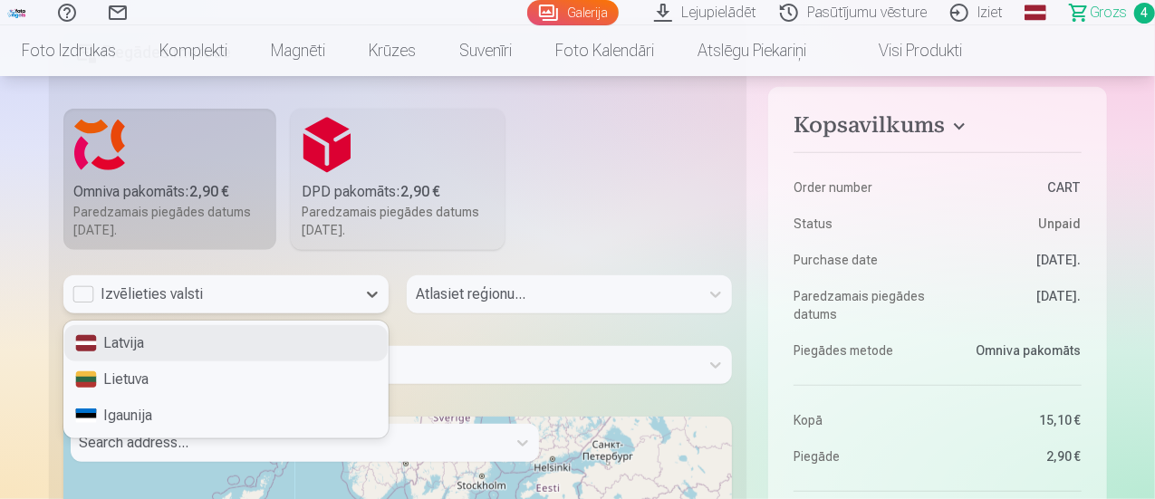
click at [79, 300] on div "Izvēlieties valsti" at bounding box center [209, 295] width 274 height 22
click at [127, 338] on div "Latvija" at bounding box center [225, 343] width 323 height 36
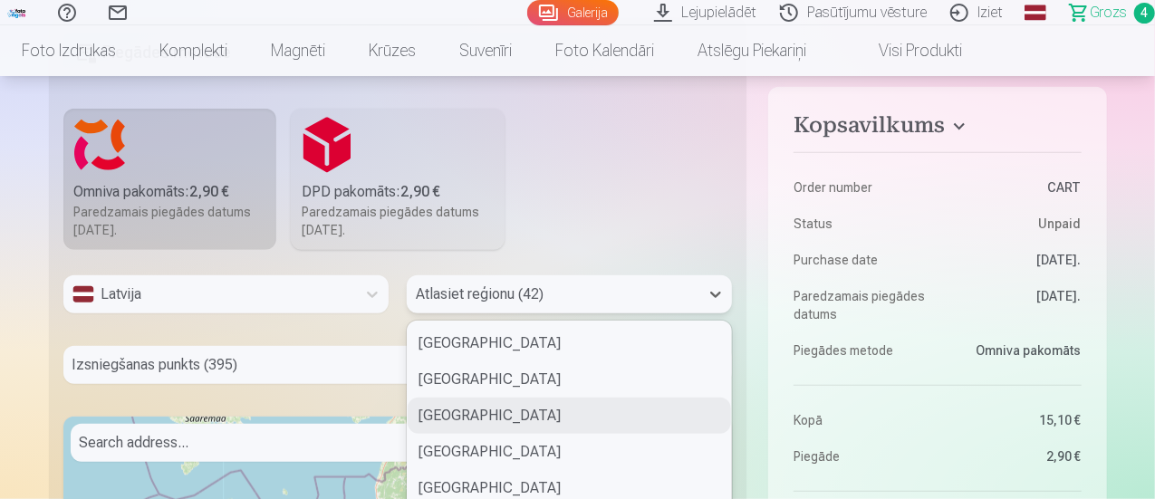
scroll to position [598, 0]
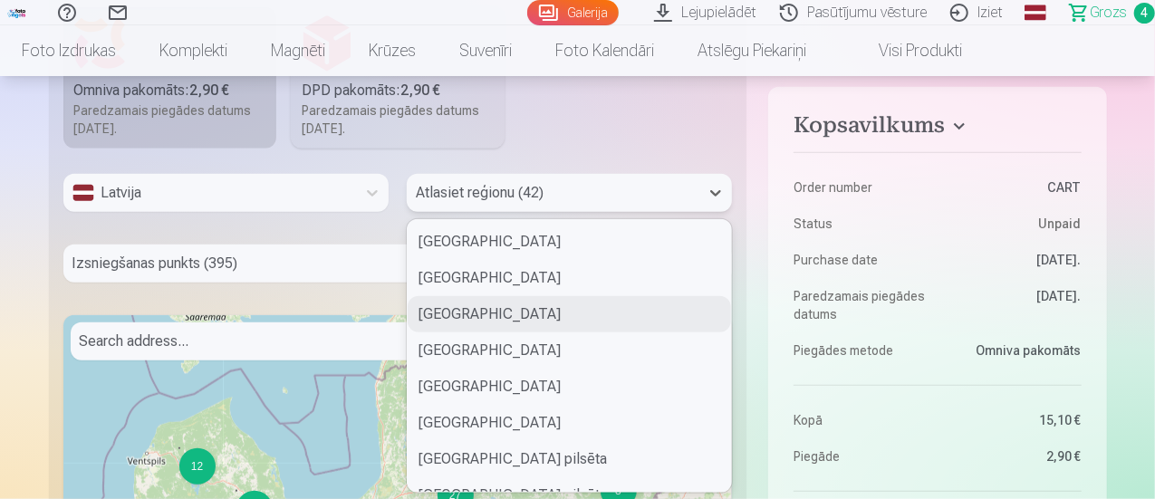
click at [473, 212] on div "42 results available. Use Up and Down to choose options, press Enter to select …" at bounding box center [569, 193] width 325 height 38
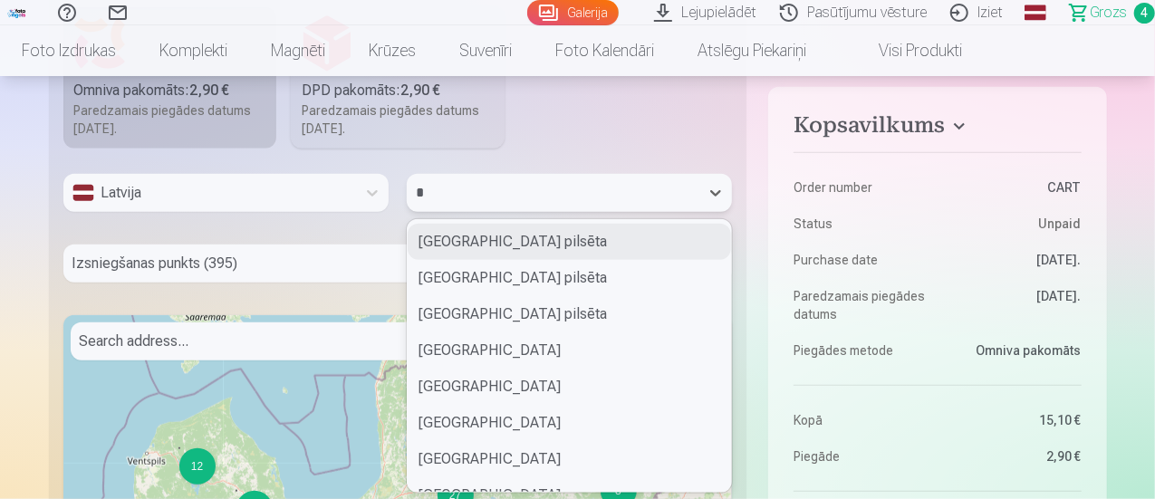
type input "**"
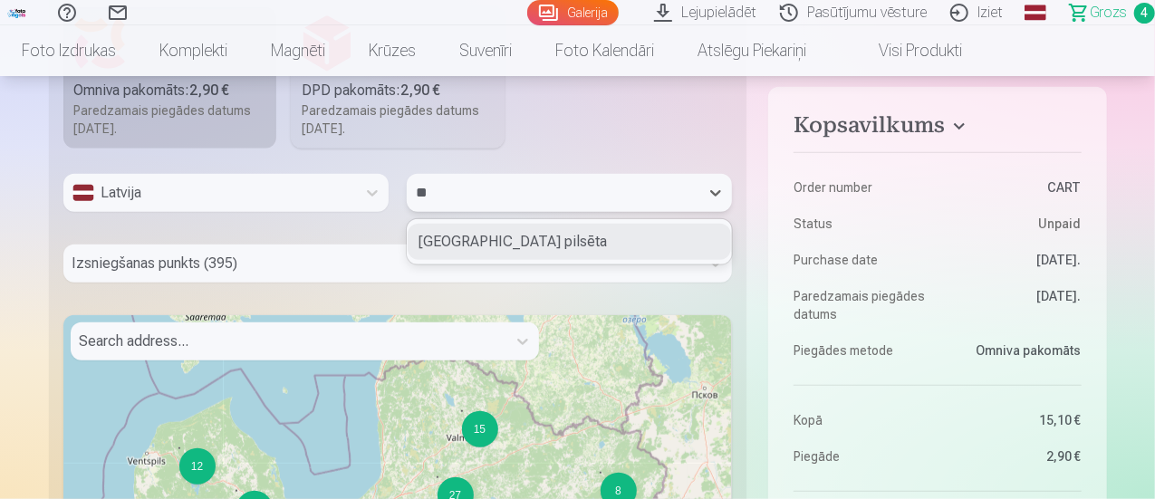
click at [468, 238] on div "[GEOGRAPHIC_DATA] pilsēta" at bounding box center [569, 242] width 323 height 36
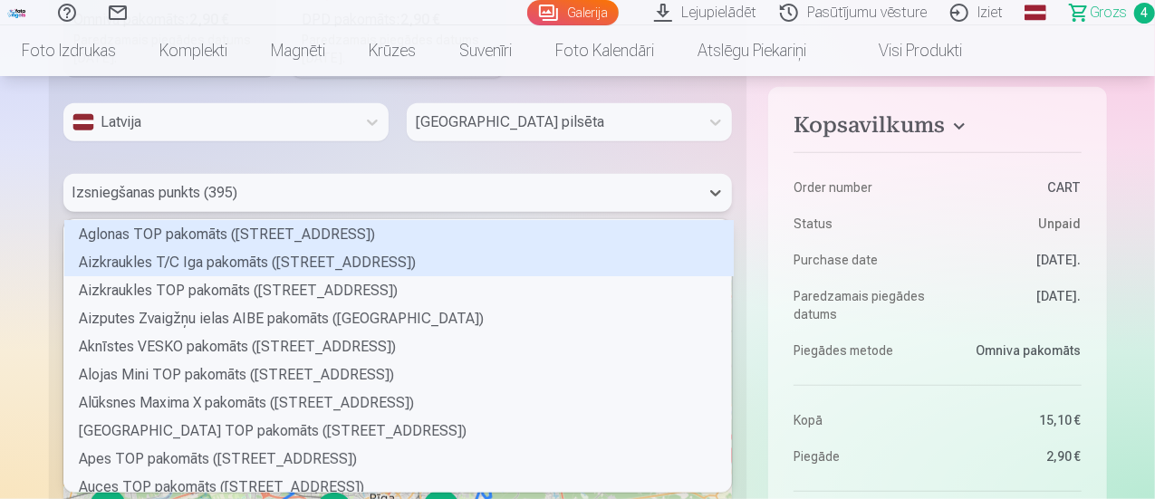
scroll to position [267, 663]
click at [274, 212] on div "395 results available. Use Up and Down to choose options, press Enter to select…" at bounding box center [397, 193] width 669 height 38
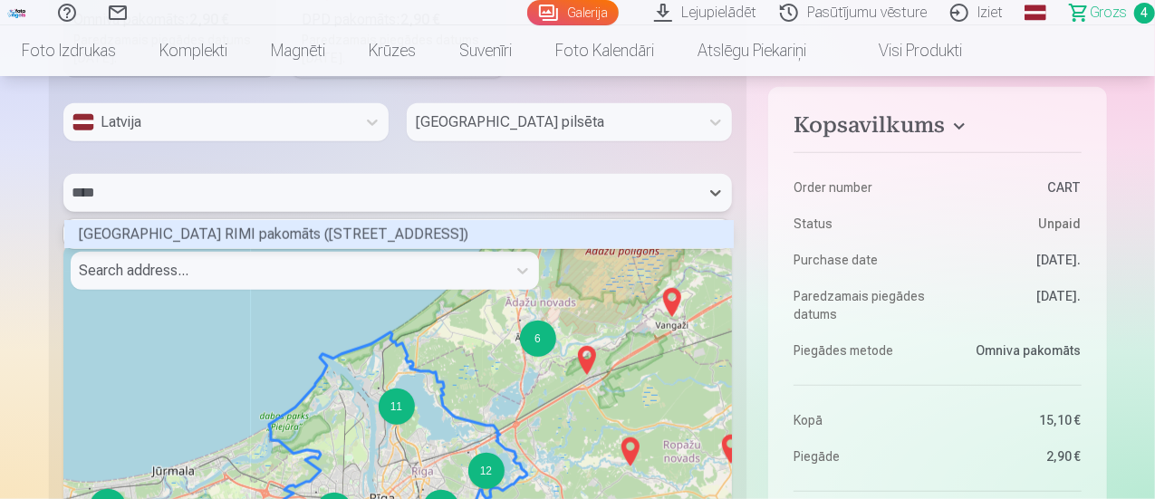
scroll to position [24, 663]
type input "*****"
click at [247, 236] on div "[GEOGRAPHIC_DATA] RIMI pakomāts ([STREET_ADDRESS])" at bounding box center [398, 234] width 669 height 28
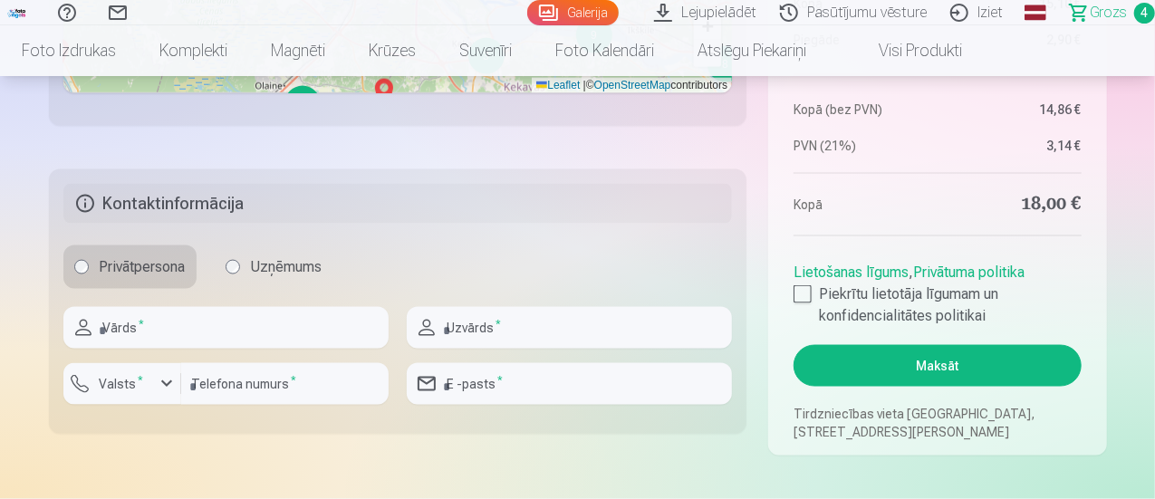
scroll to position [1274, 0]
click at [182, 322] on input "text" at bounding box center [225, 327] width 325 height 42
type input "******"
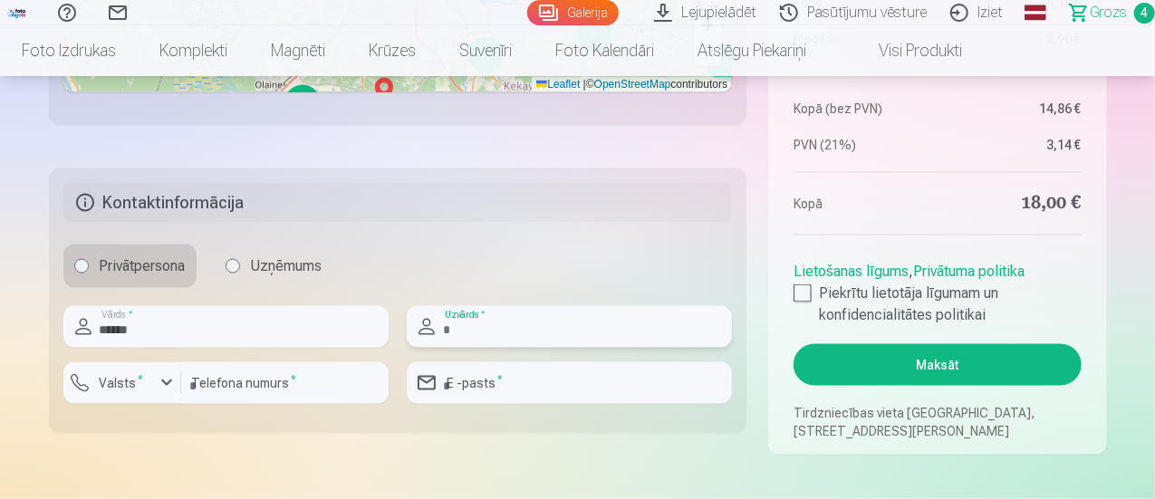
click at [473, 339] on input "text" at bounding box center [569, 327] width 325 height 42
type input "*******"
click at [125, 380] on label "Valsts *" at bounding box center [121, 383] width 59 height 18
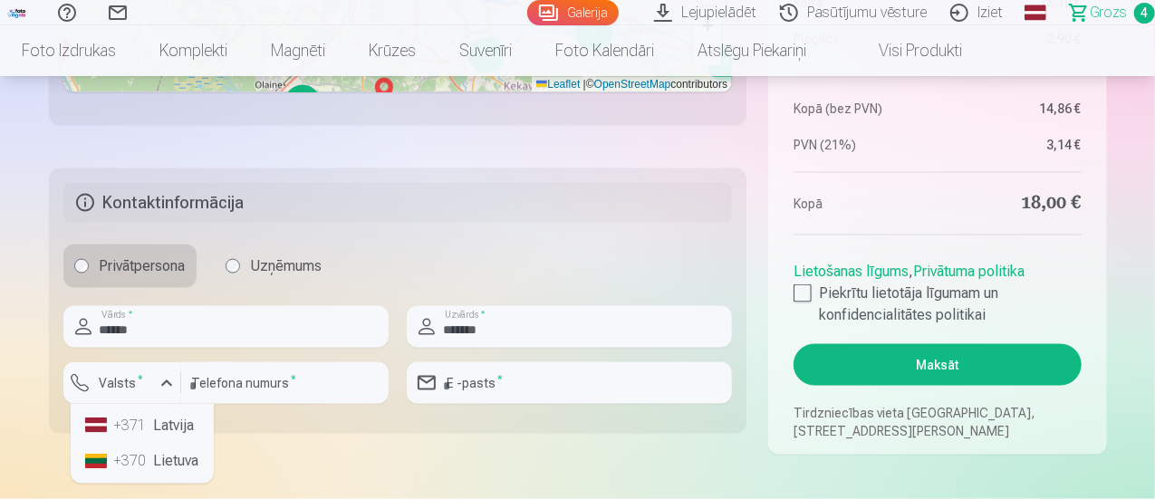
click at [152, 430] on li "+371 Latvija" at bounding box center [142, 426] width 129 height 36
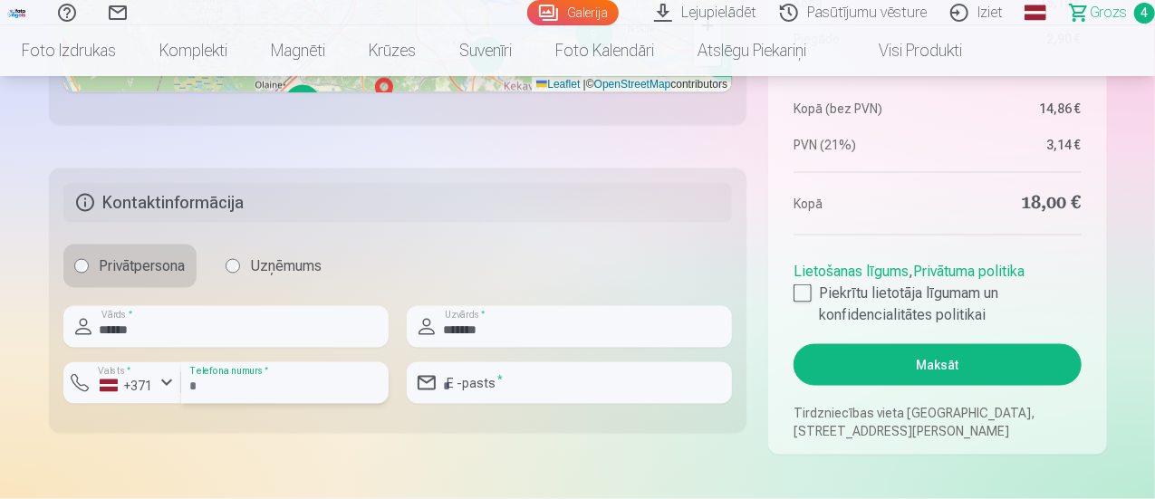
click at [228, 390] on input "number" at bounding box center [284, 383] width 207 height 42
type input "********"
click at [472, 387] on input "email" at bounding box center [569, 383] width 325 height 42
type input "**********"
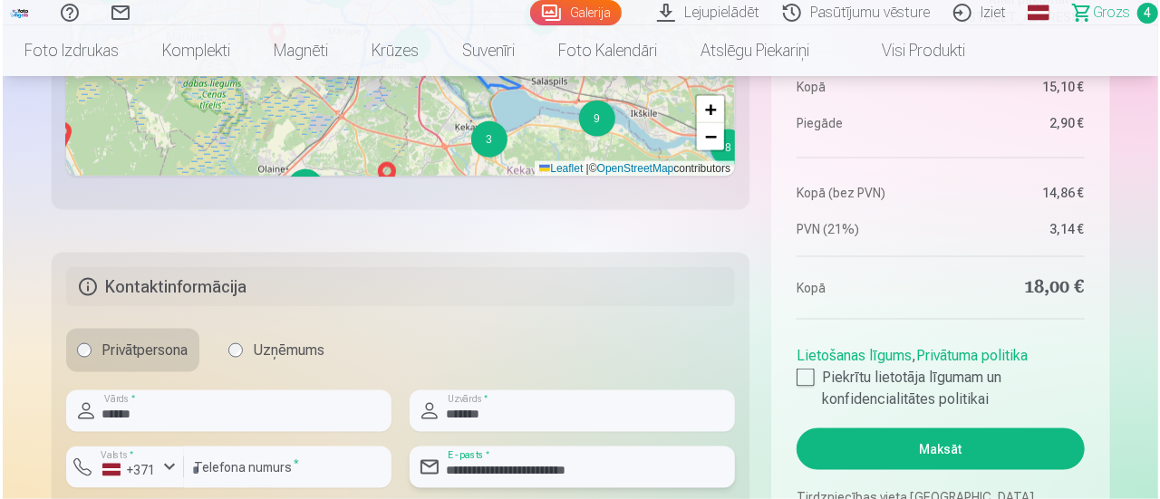
scroll to position [1190, 0]
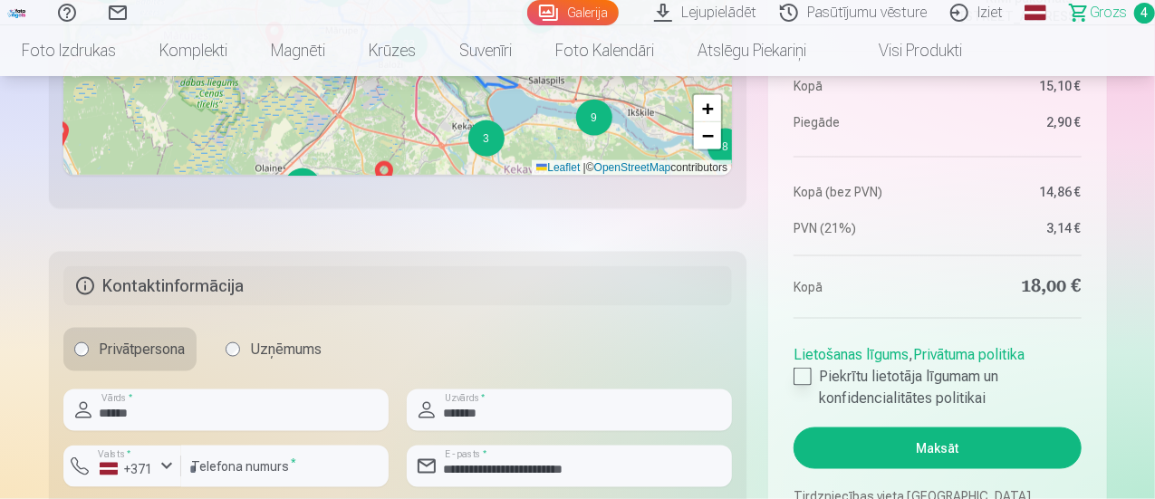
click at [808, 372] on div at bounding box center [803, 377] width 18 height 18
click at [906, 448] on button "Maksāt" at bounding box center [937, 449] width 287 height 42
